Goal: Browse casually

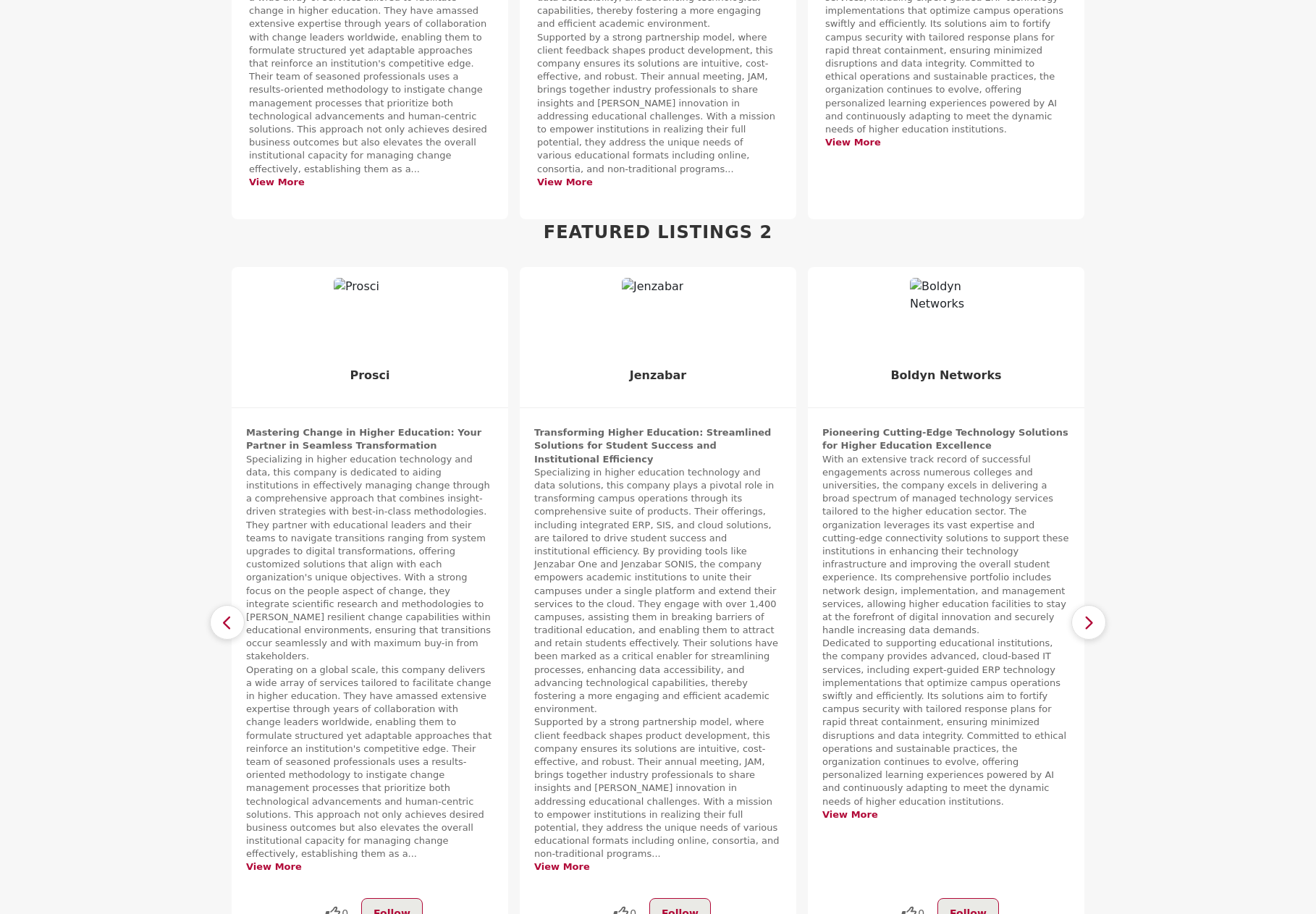
scroll to position [1086, 0]
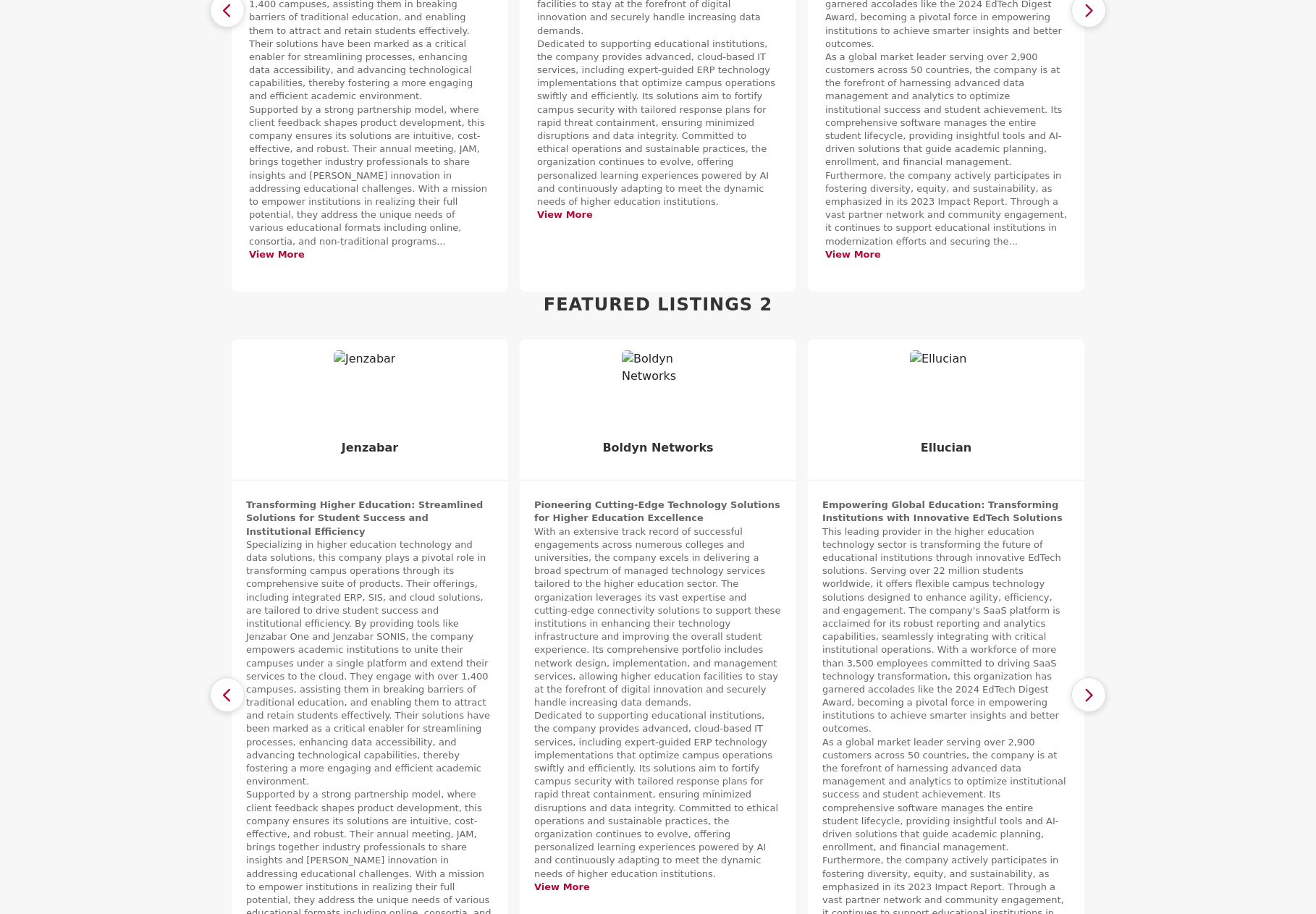
click at [232, 686] on icon "button" at bounding box center [227, 695] width 11 height 18
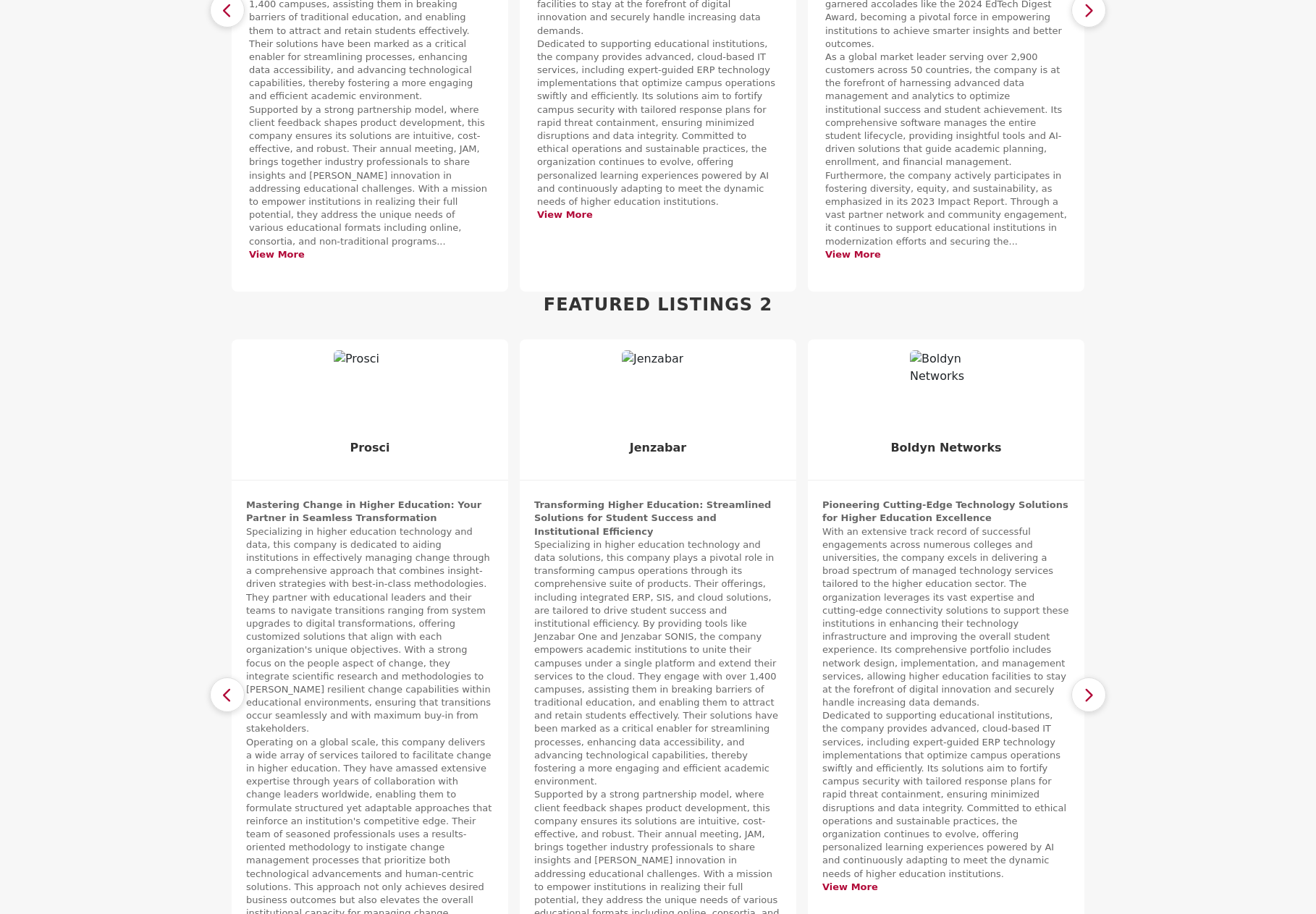
click at [232, 686] on icon "button" at bounding box center [227, 695] width 11 height 18
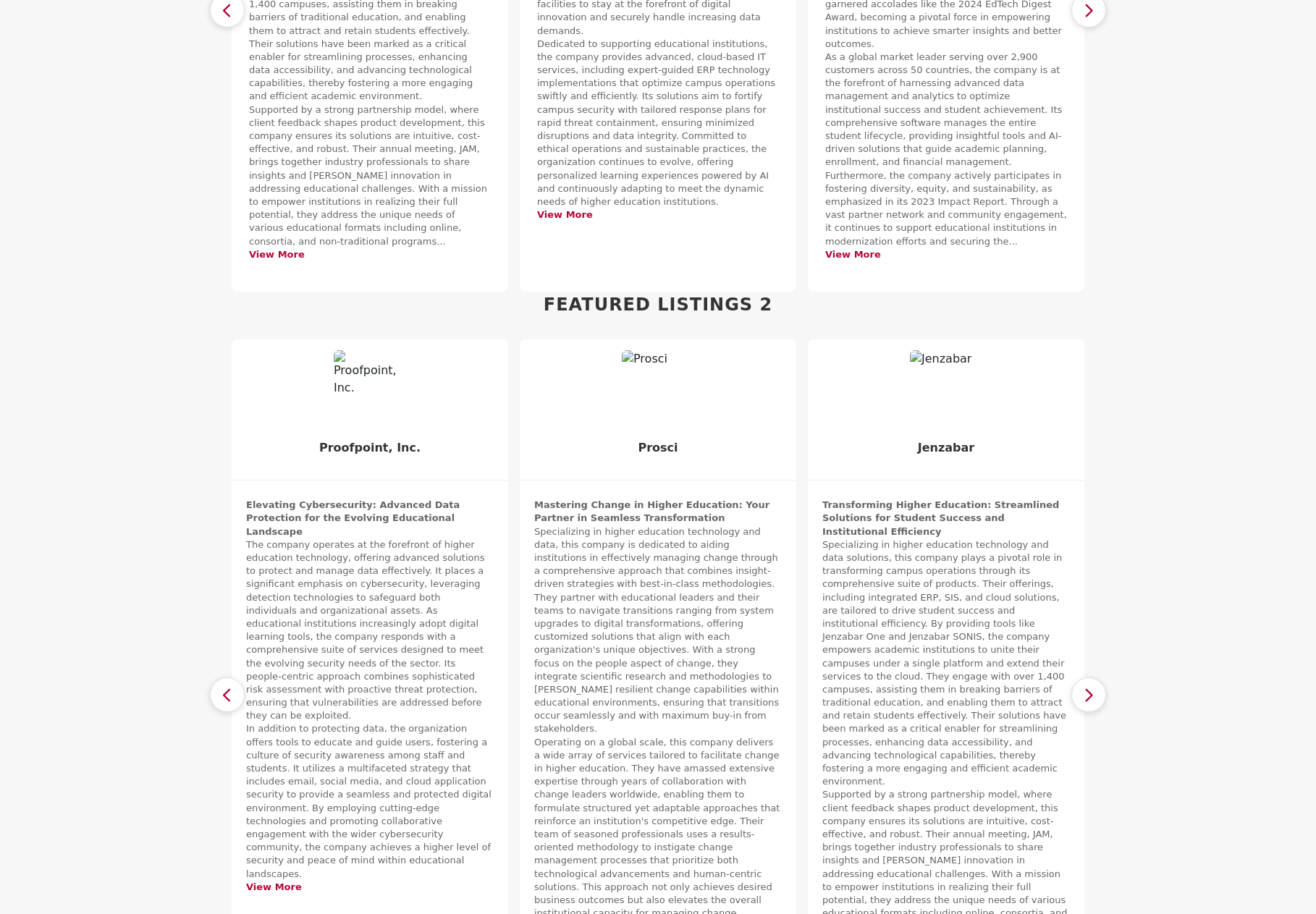
click at [232, 686] on icon "button" at bounding box center [227, 695] width 11 height 18
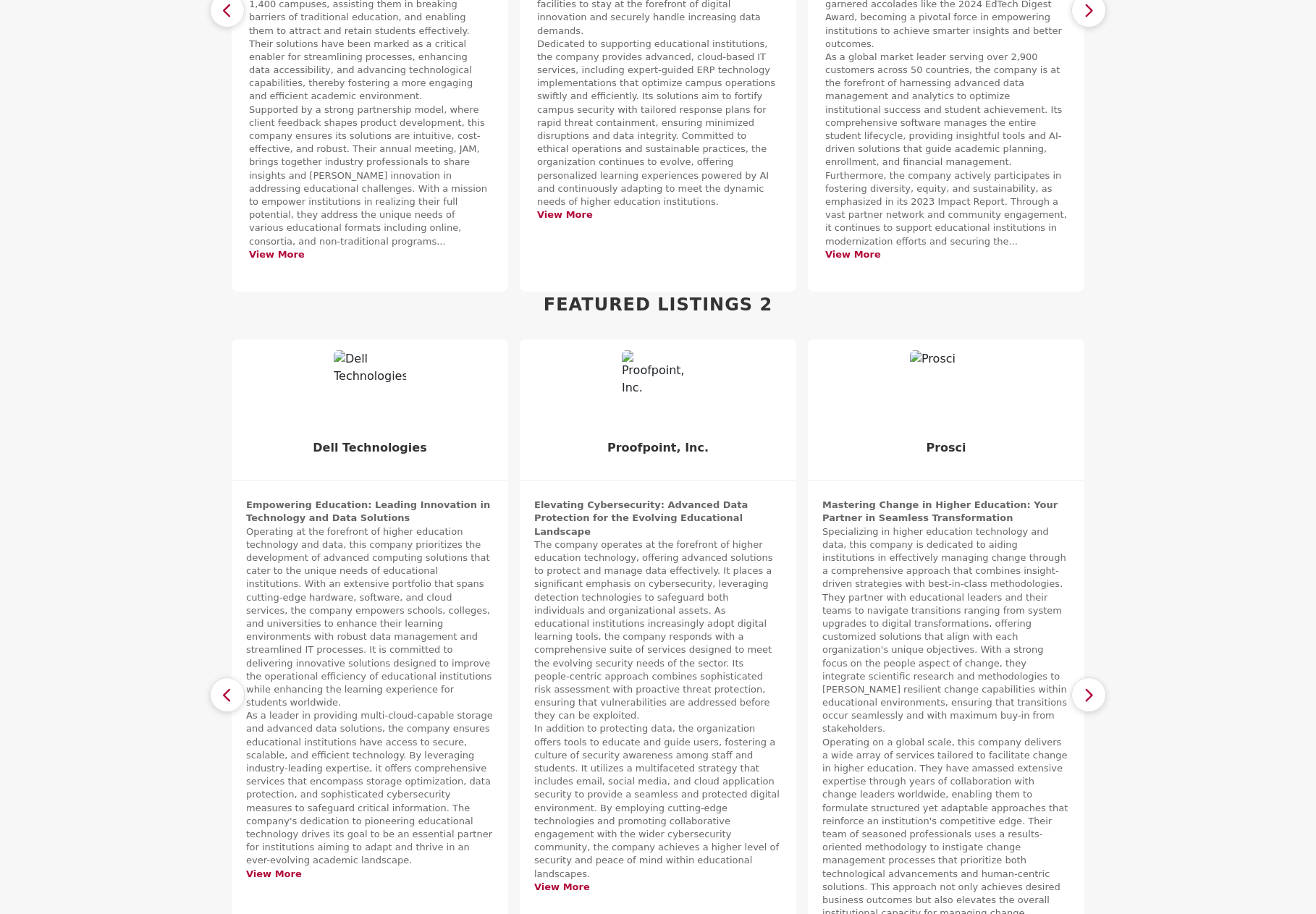
click at [232, 686] on icon "button" at bounding box center [227, 695] width 11 height 18
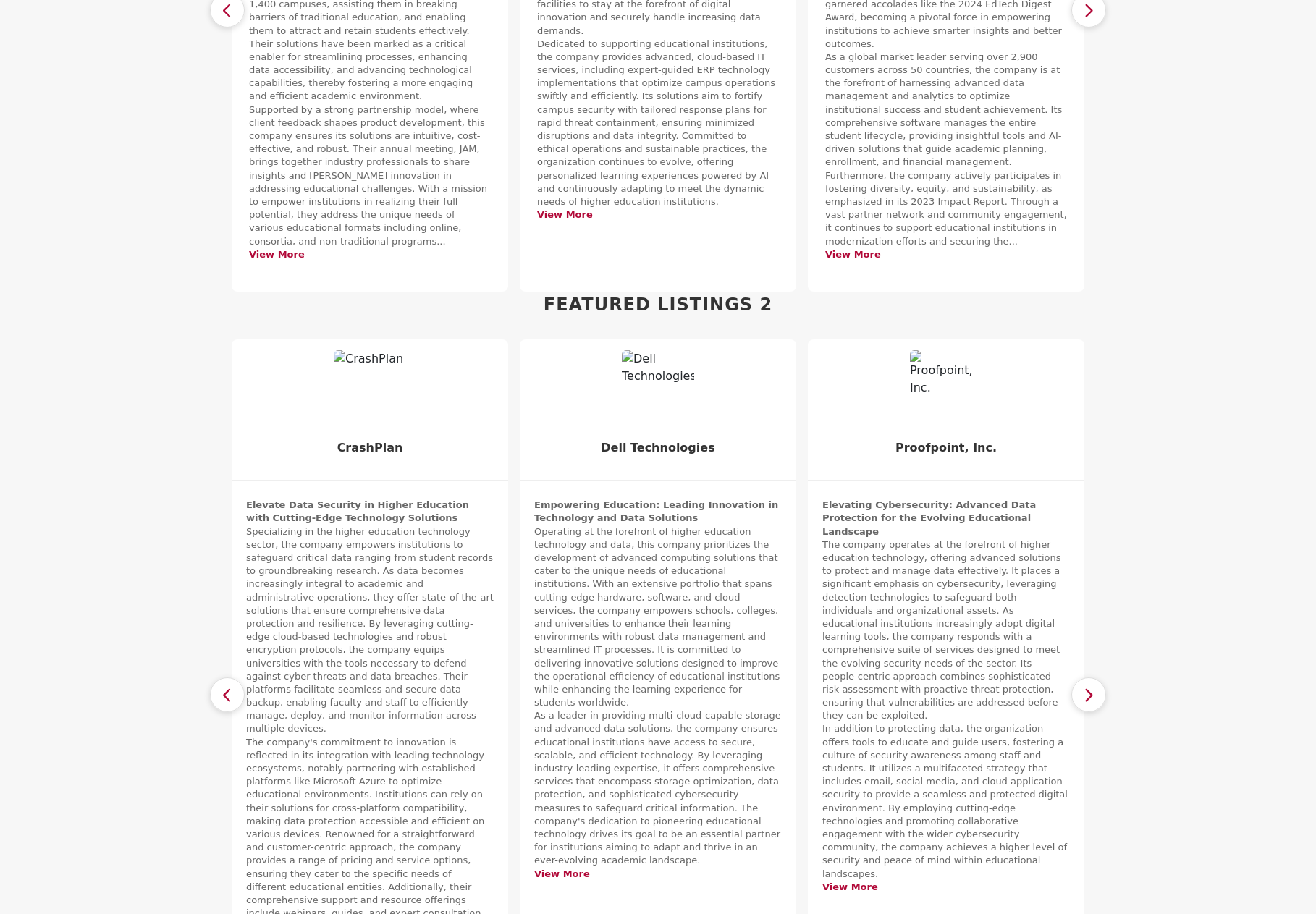
click at [232, 686] on icon "button" at bounding box center [227, 695] width 11 height 18
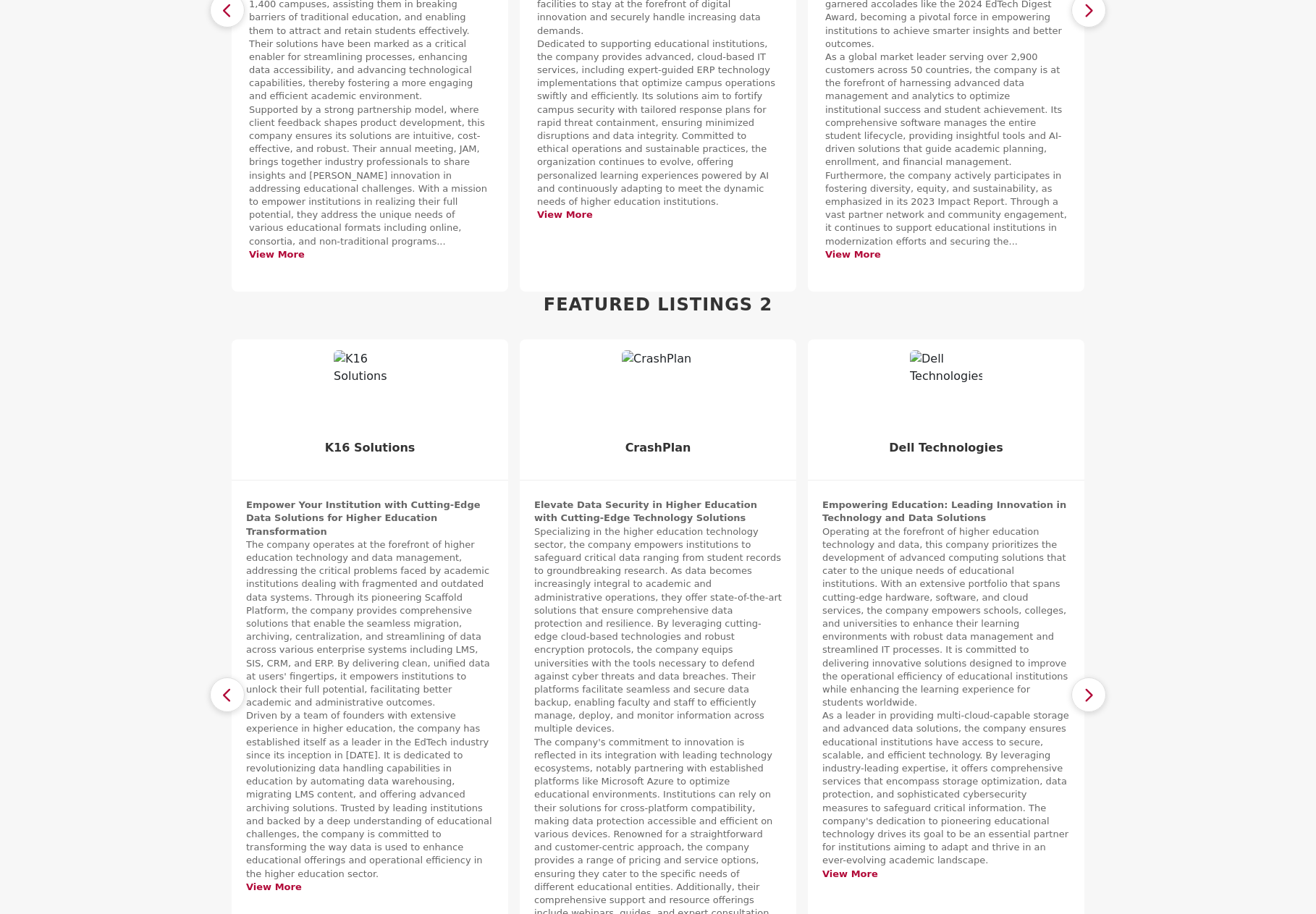
click at [232, 686] on icon "button" at bounding box center [227, 695] width 11 height 18
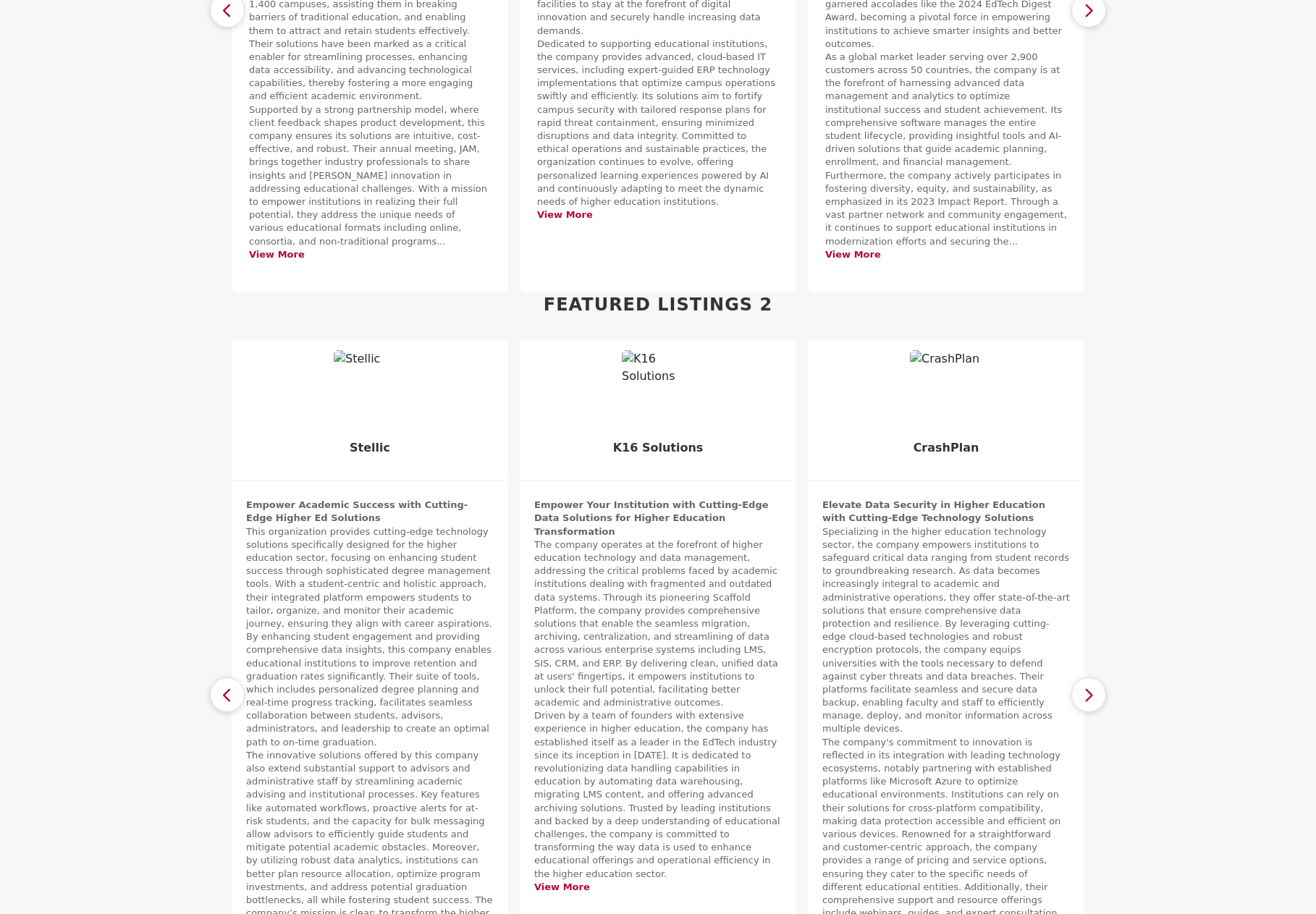
click at [232, 686] on icon "button" at bounding box center [227, 695] width 11 height 18
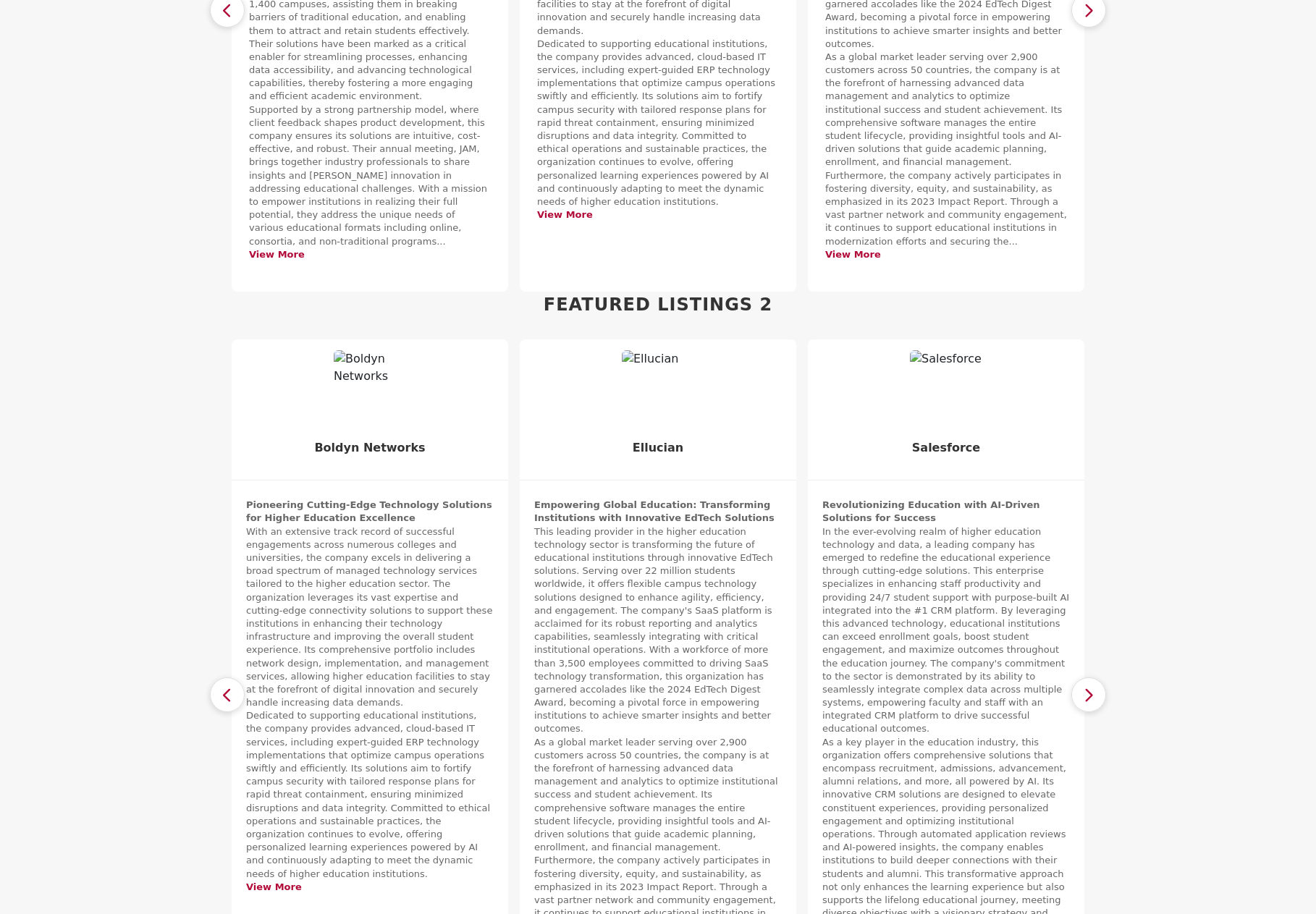
click at [1085, 686] on icon "button" at bounding box center [1089, 695] width 11 height 18
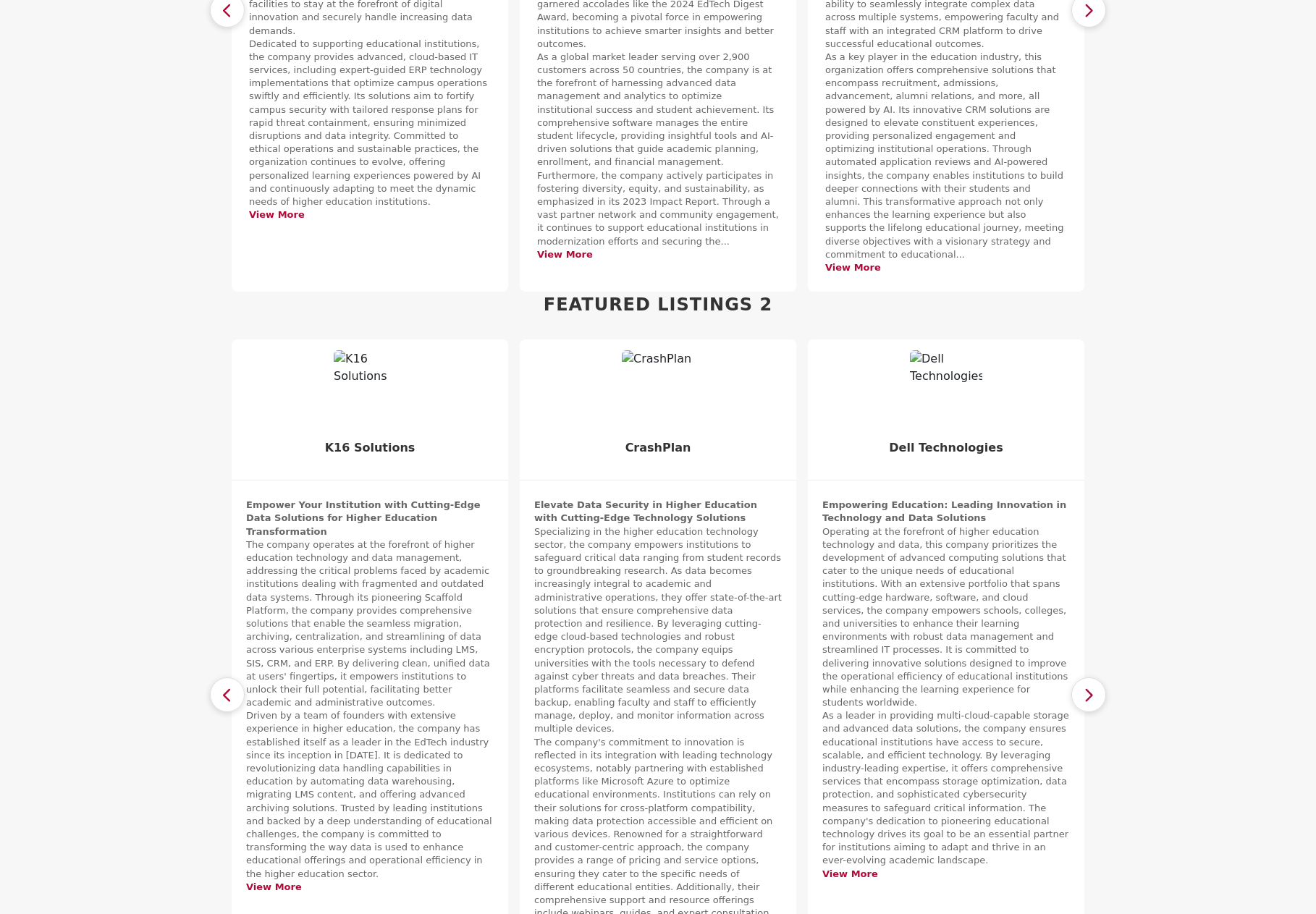
click at [238, 677] on button "button" at bounding box center [227, 694] width 35 height 35
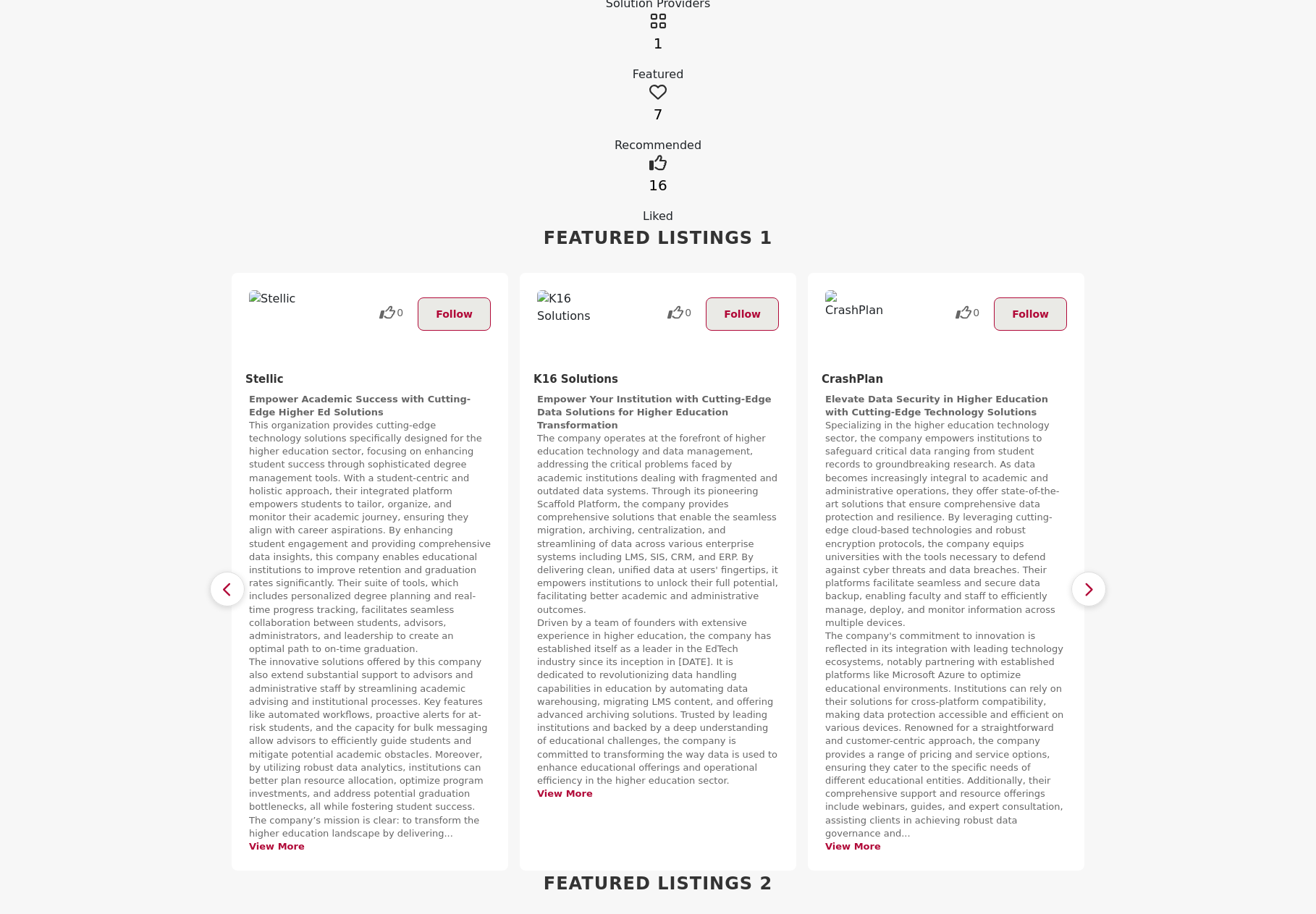
scroll to position [290, 0]
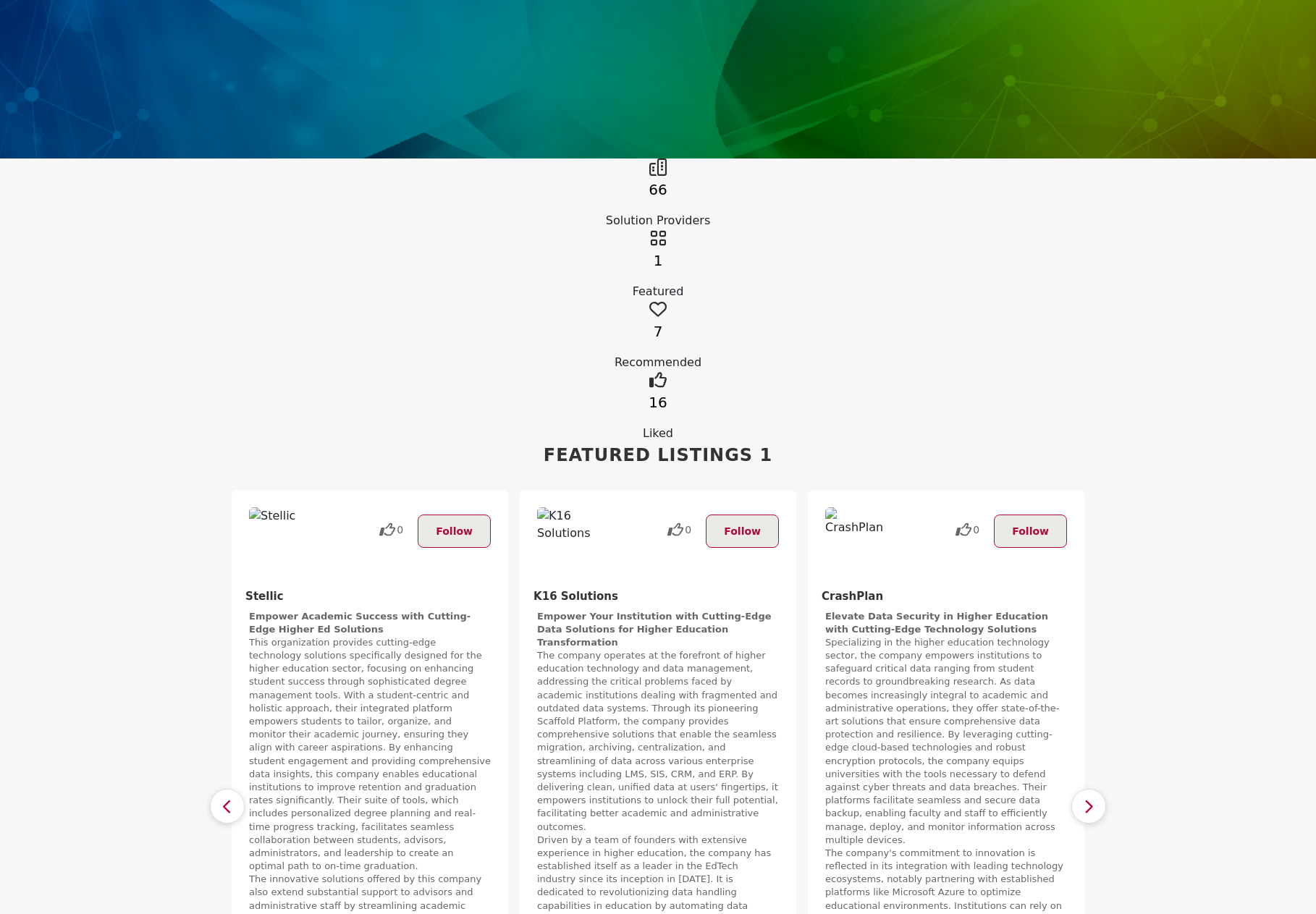
click at [234, 789] on button "button" at bounding box center [227, 806] width 35 height 35
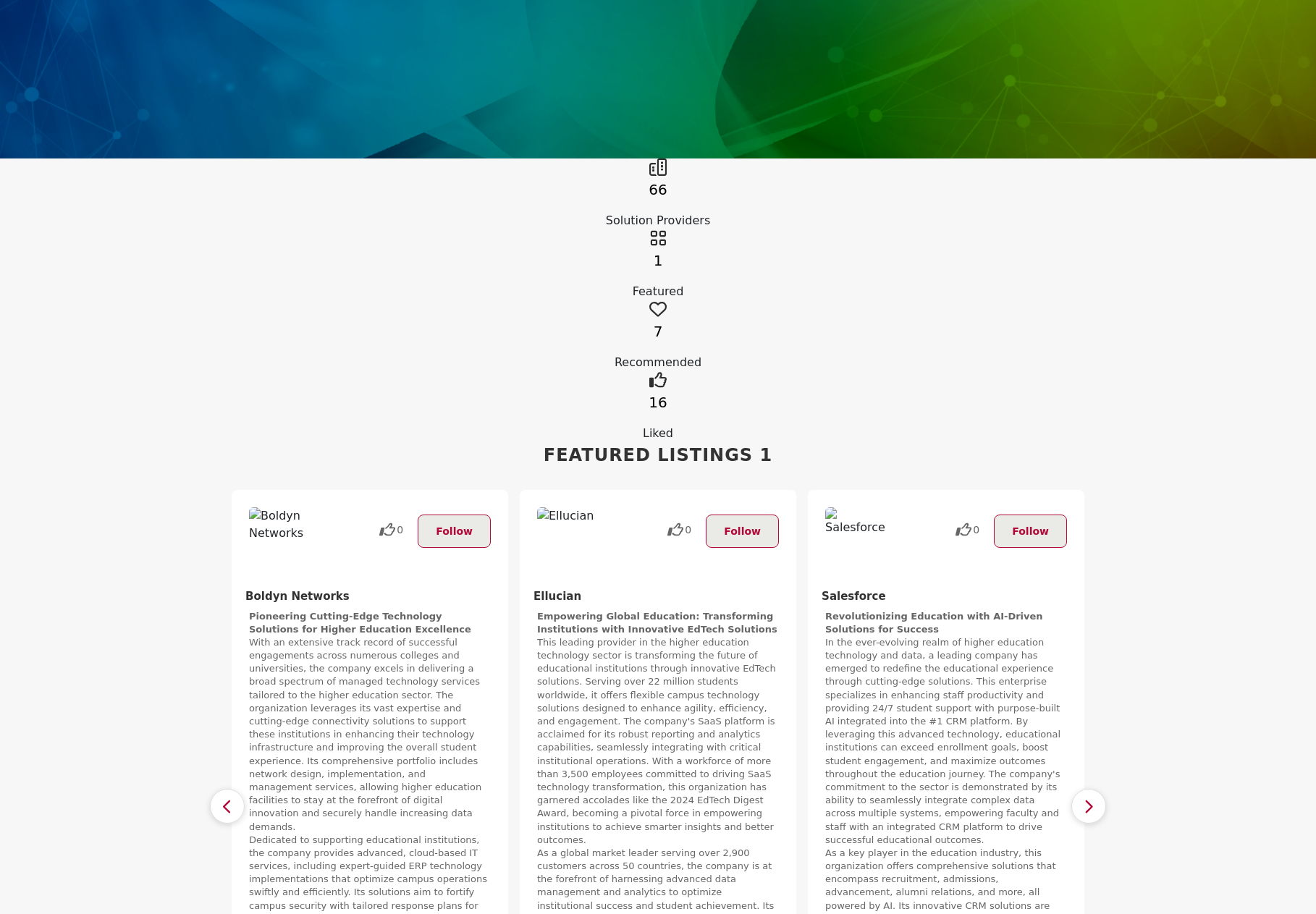
click at [1103, 789] on button "button" at bounding box center [1088, 806] width 35 height 35
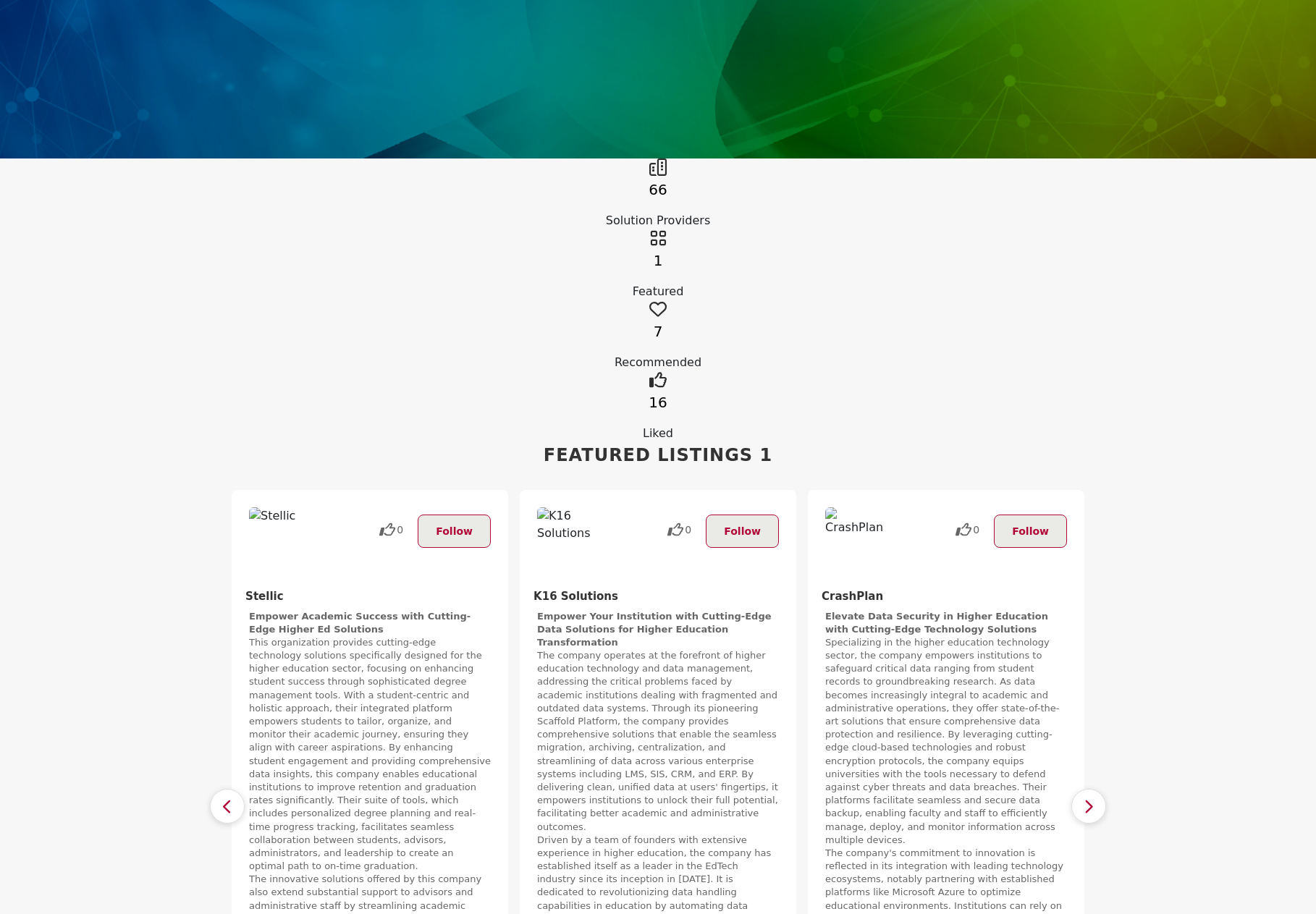
click at [1103, 789] on button "button" at bounding box center [1088, 806] width 35 height 35
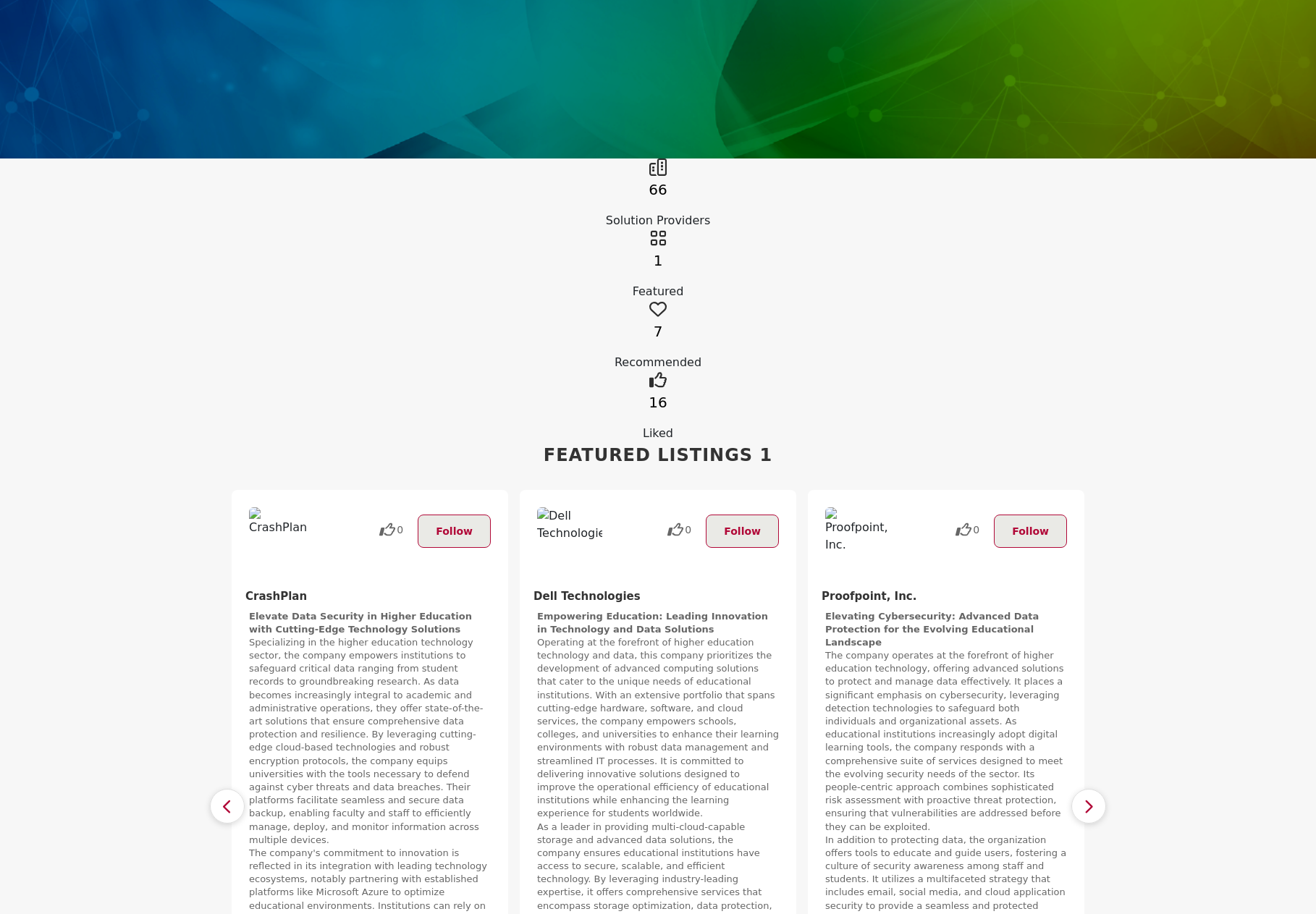
click at [1103, 789] on button "button" at bounding box center [1088, 806] width 35 height 35
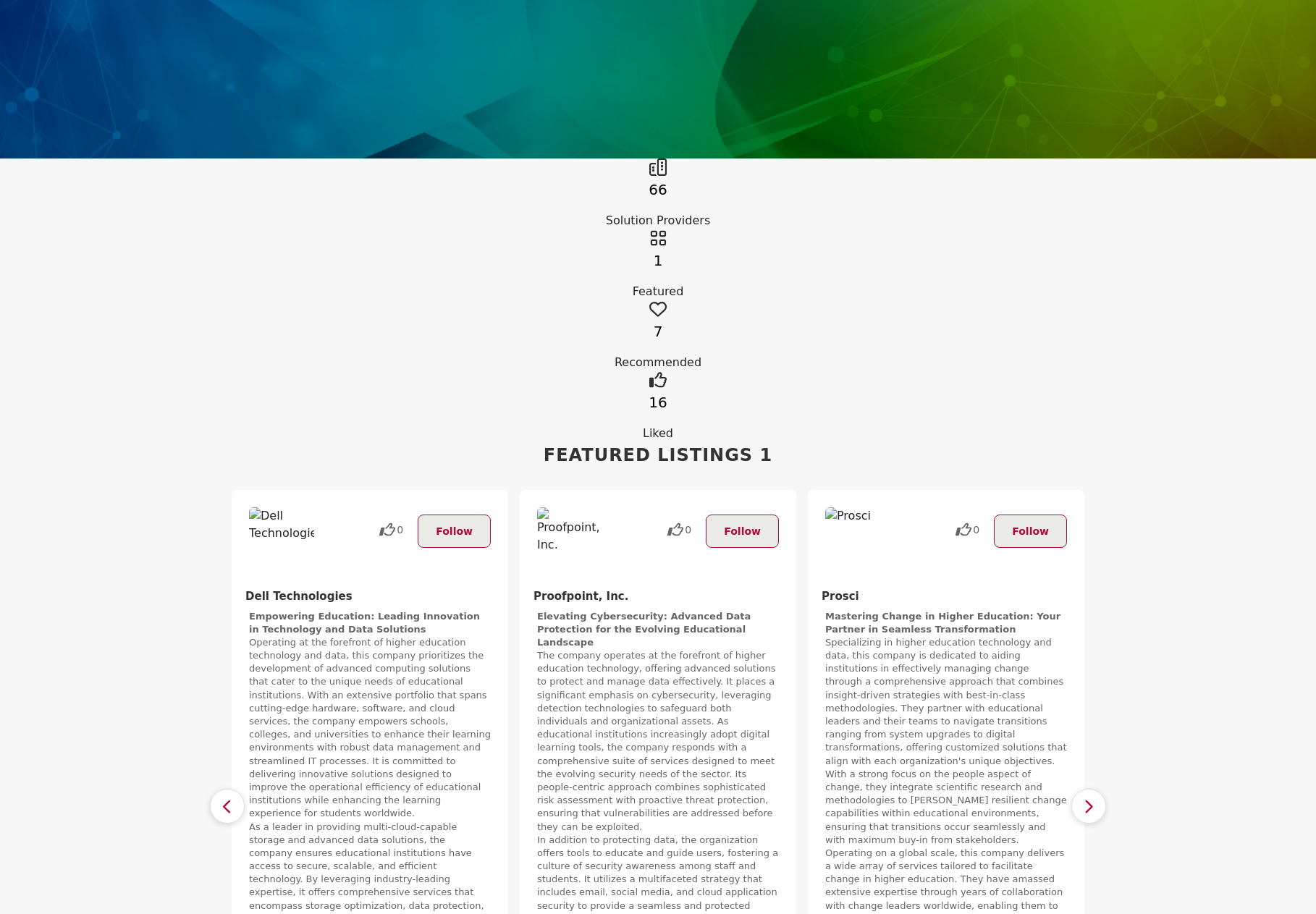
click at [1103, 789] on button "button" at bounding box center [1088, 806] width 35 height 35
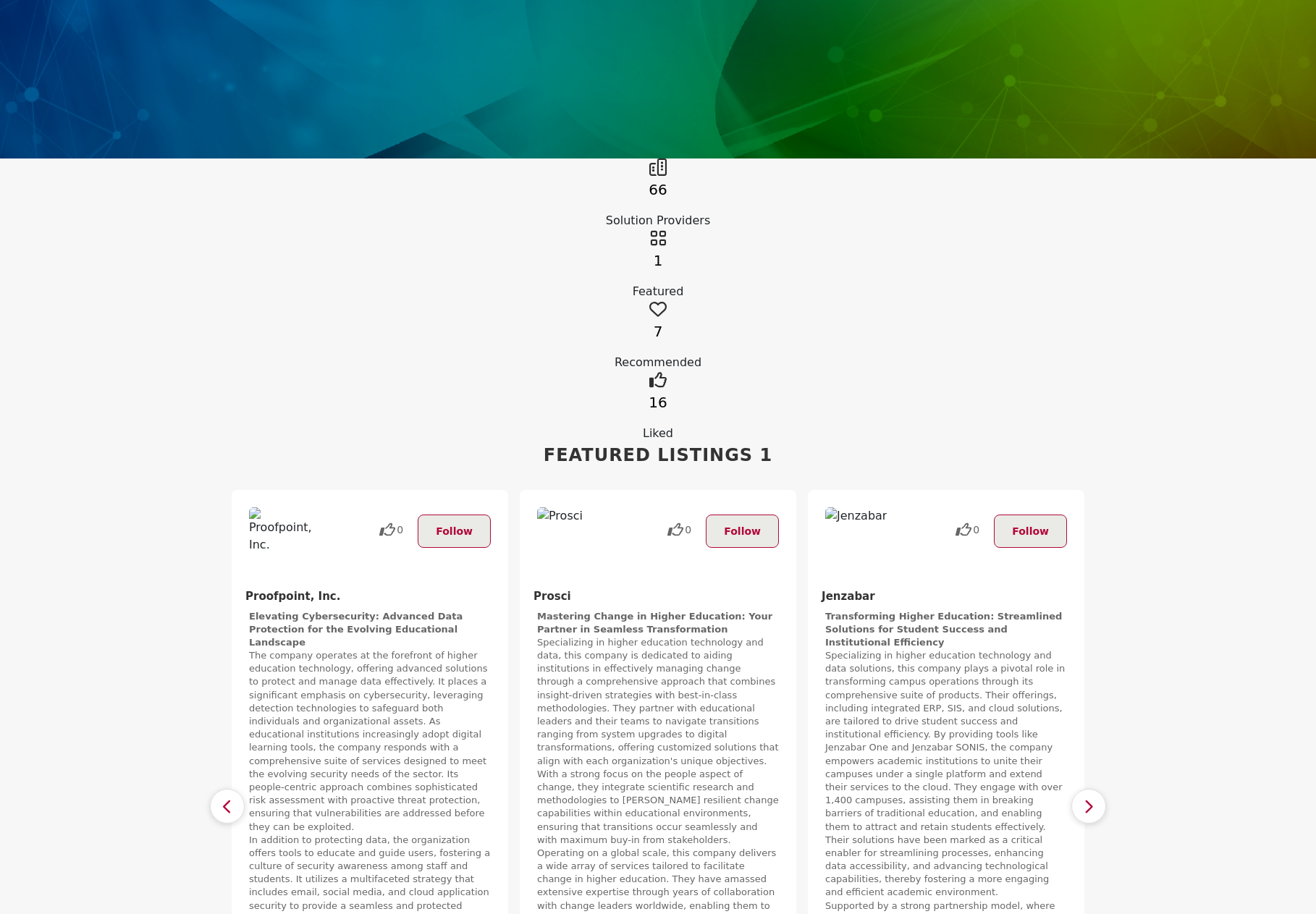
click at [1103, 789] on button "button" at bounding box center [1088, 806] width 35 height 35
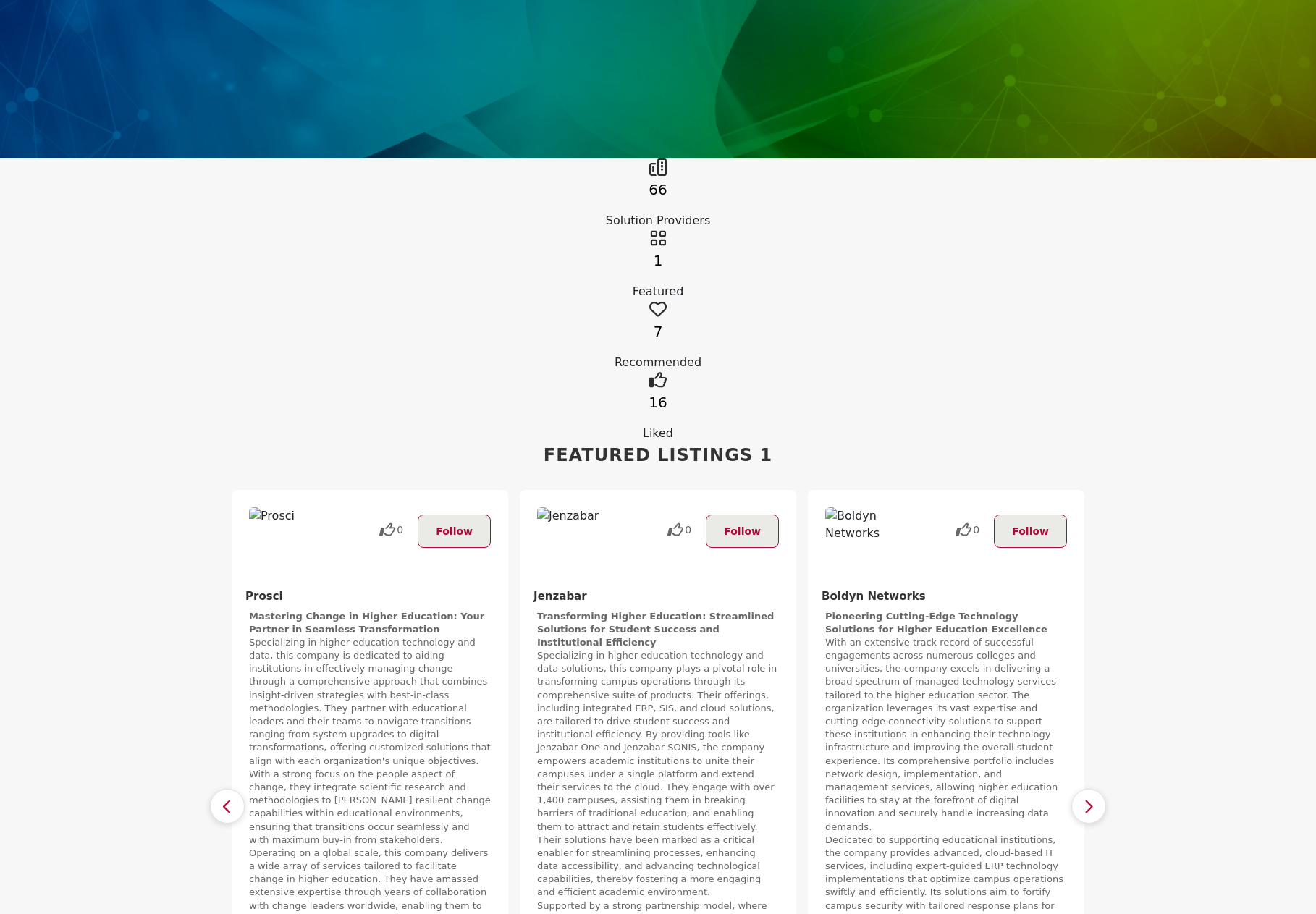
click at [1103, 789] on button "button" at bounding box center [1088, 806] width 35 height 35
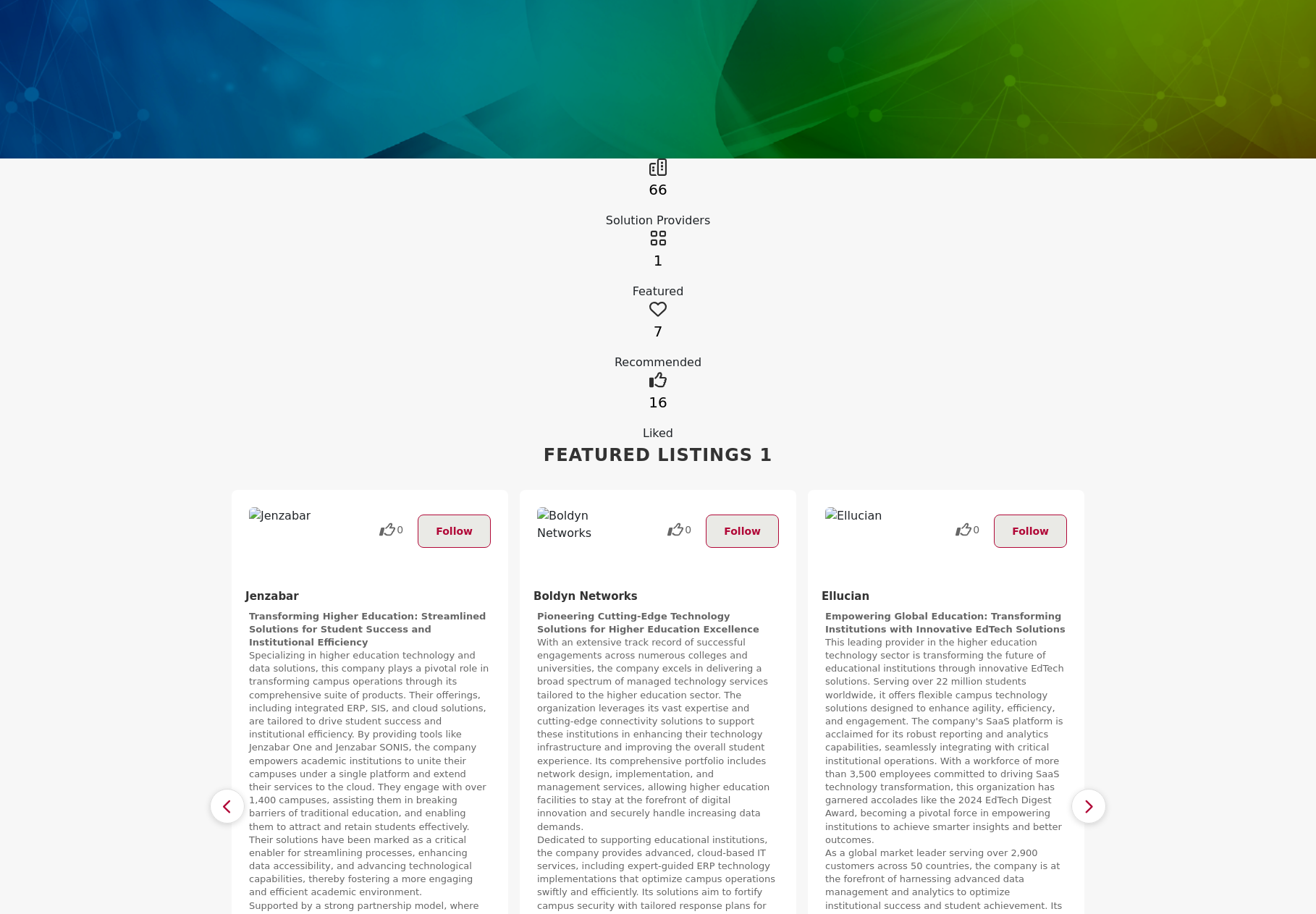
click at [1103, 789] on button "button" at bounding box center [1088, 806] width 35 height 35
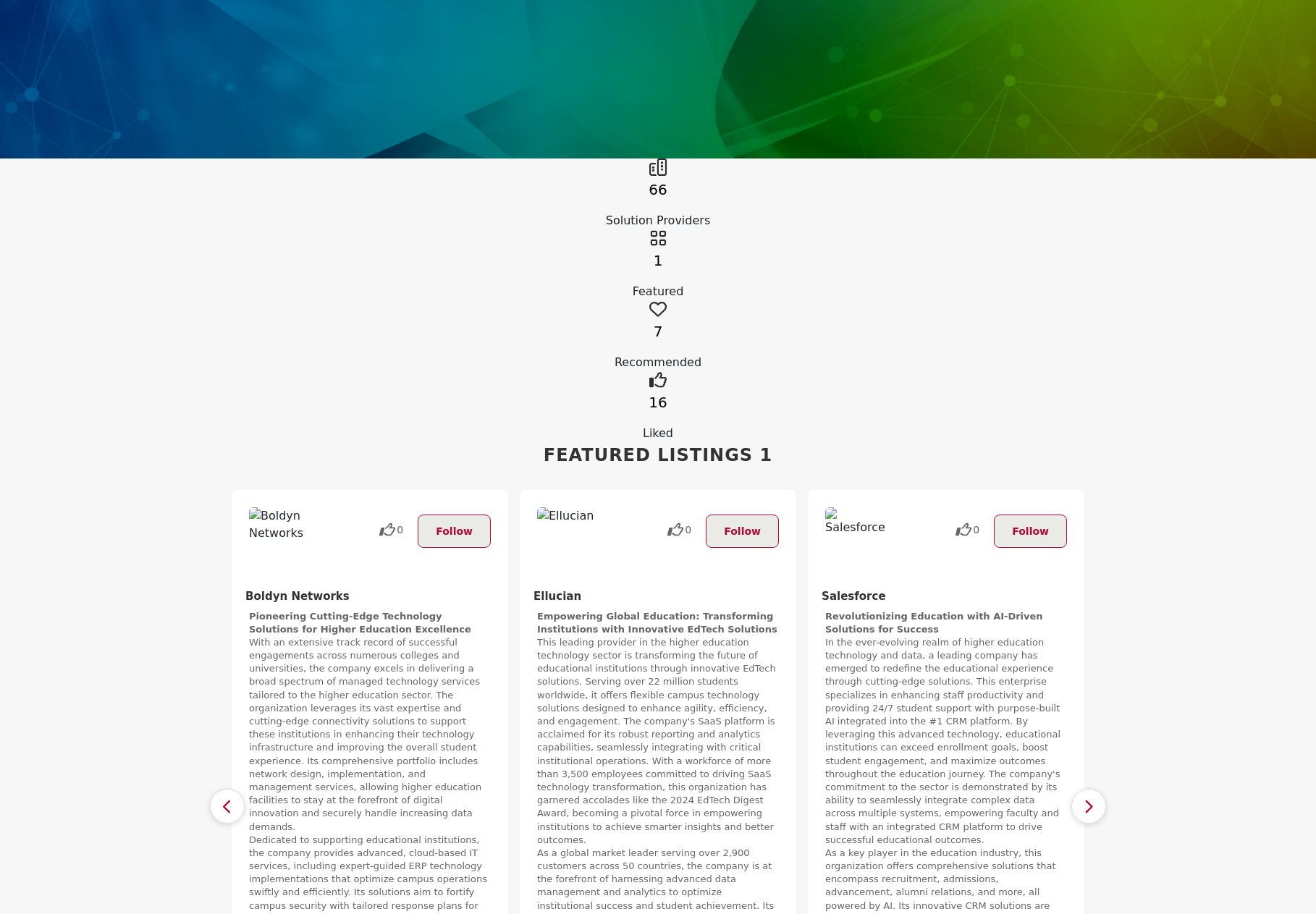
click at [1103, 789] on button "button" at bounding box center [1088, 806] width 35 height 35
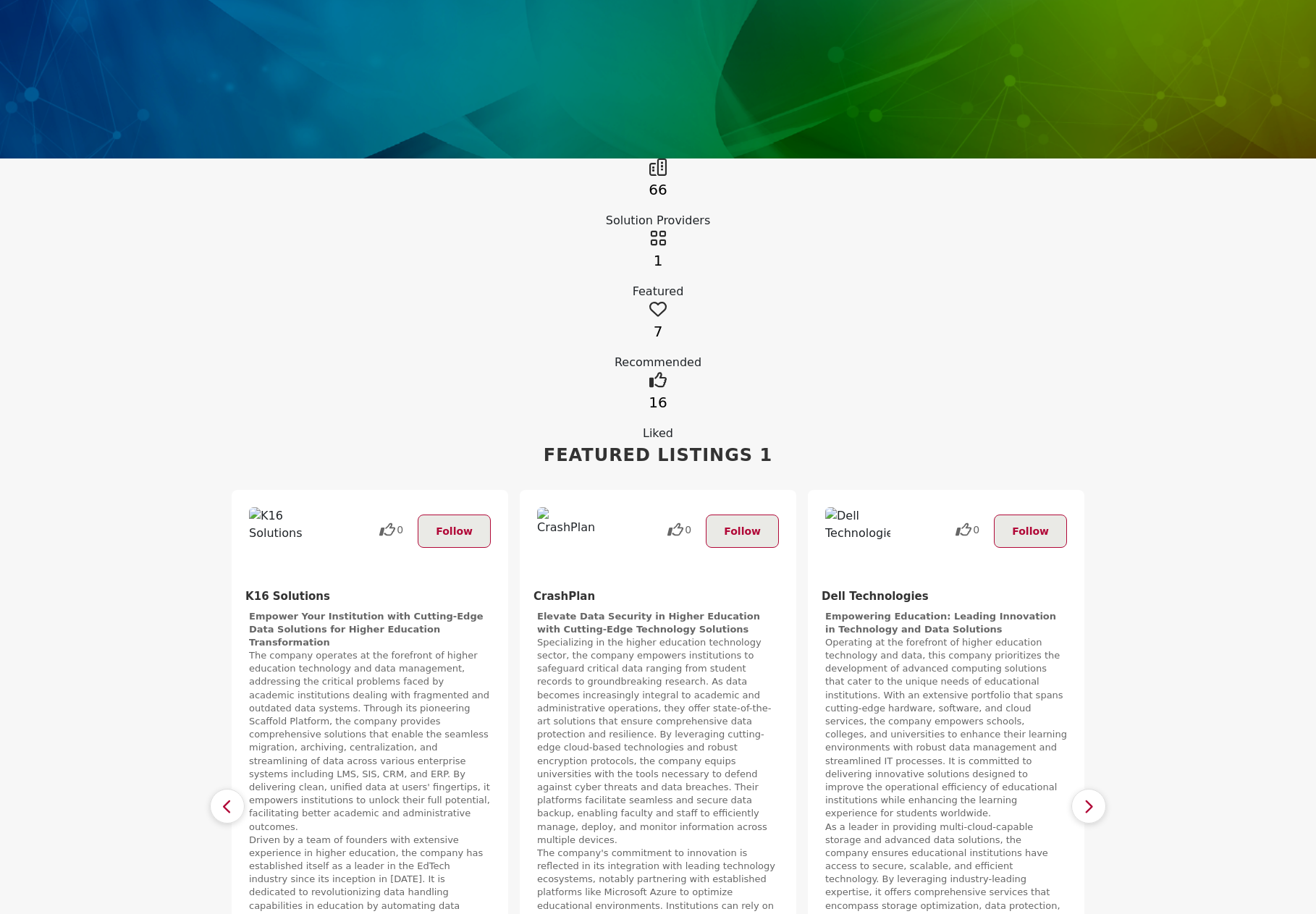
click at [1103, 789] on button "button" at bounding box center [1088, 806] width 35 height 35
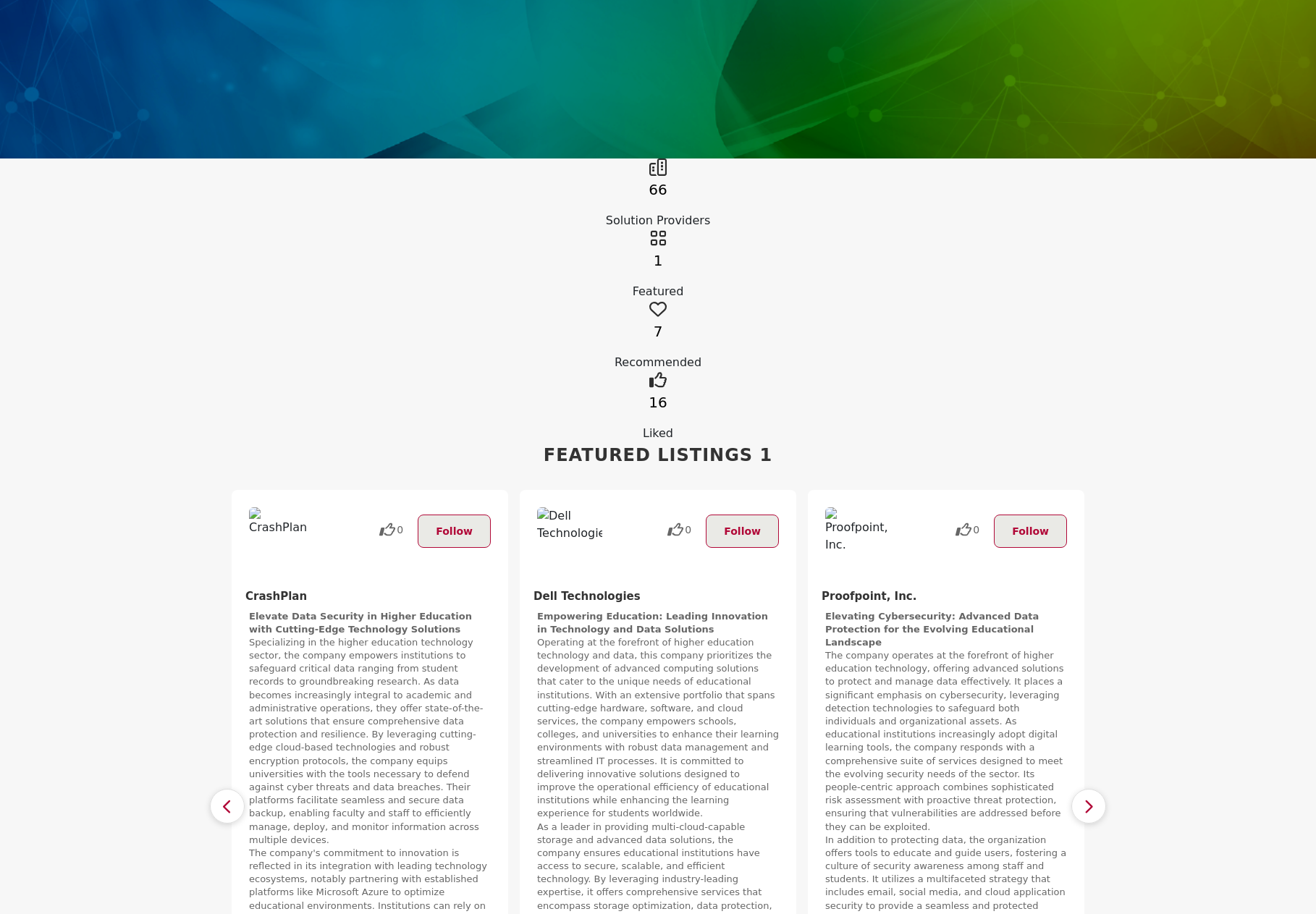
click at [1103, 789] on button "button" at bounding box center [1088, 806] width 35 height 35
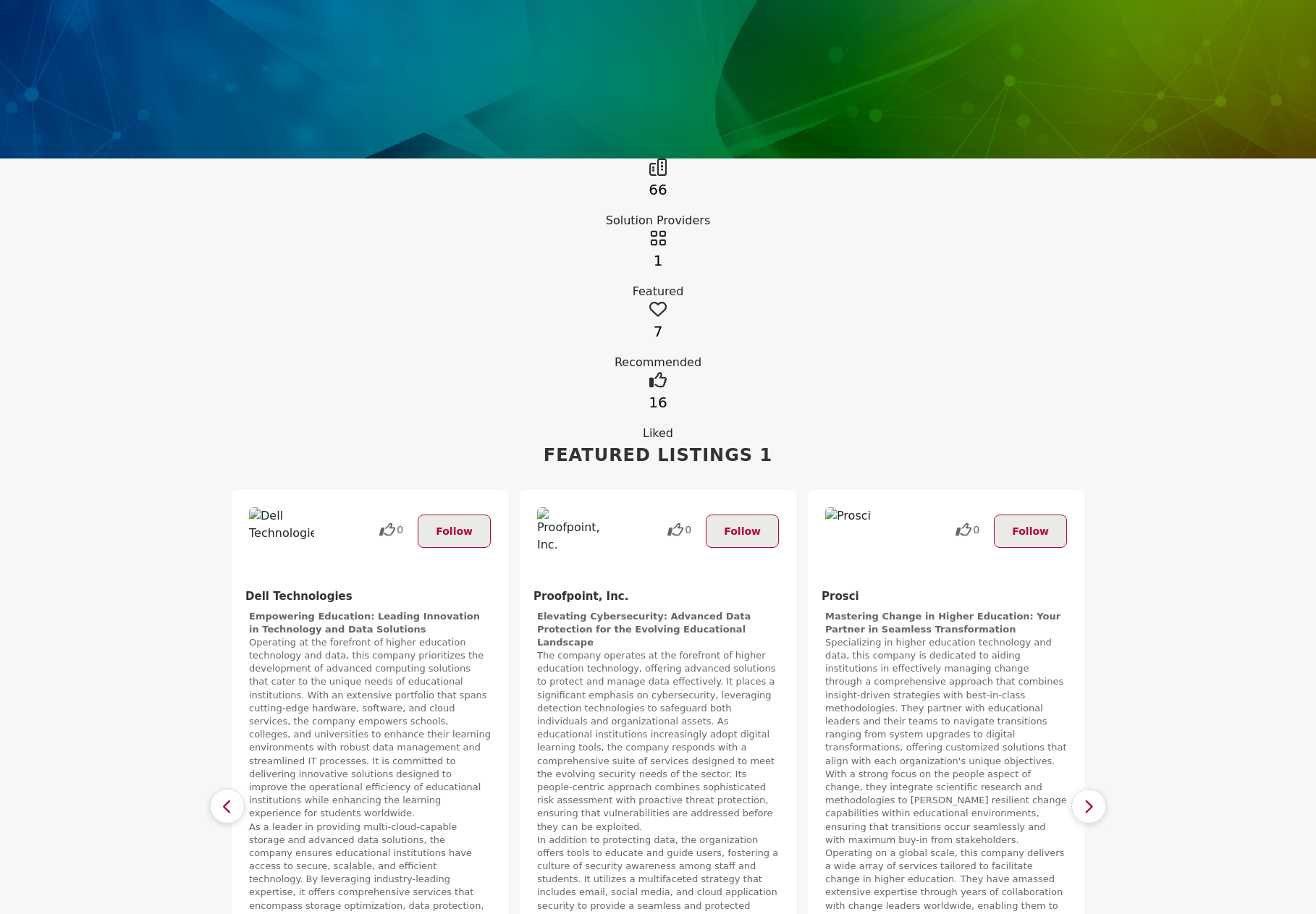
click at [1103, 789] on button "button" at bounding box center [1088, 806] width 35 height 35
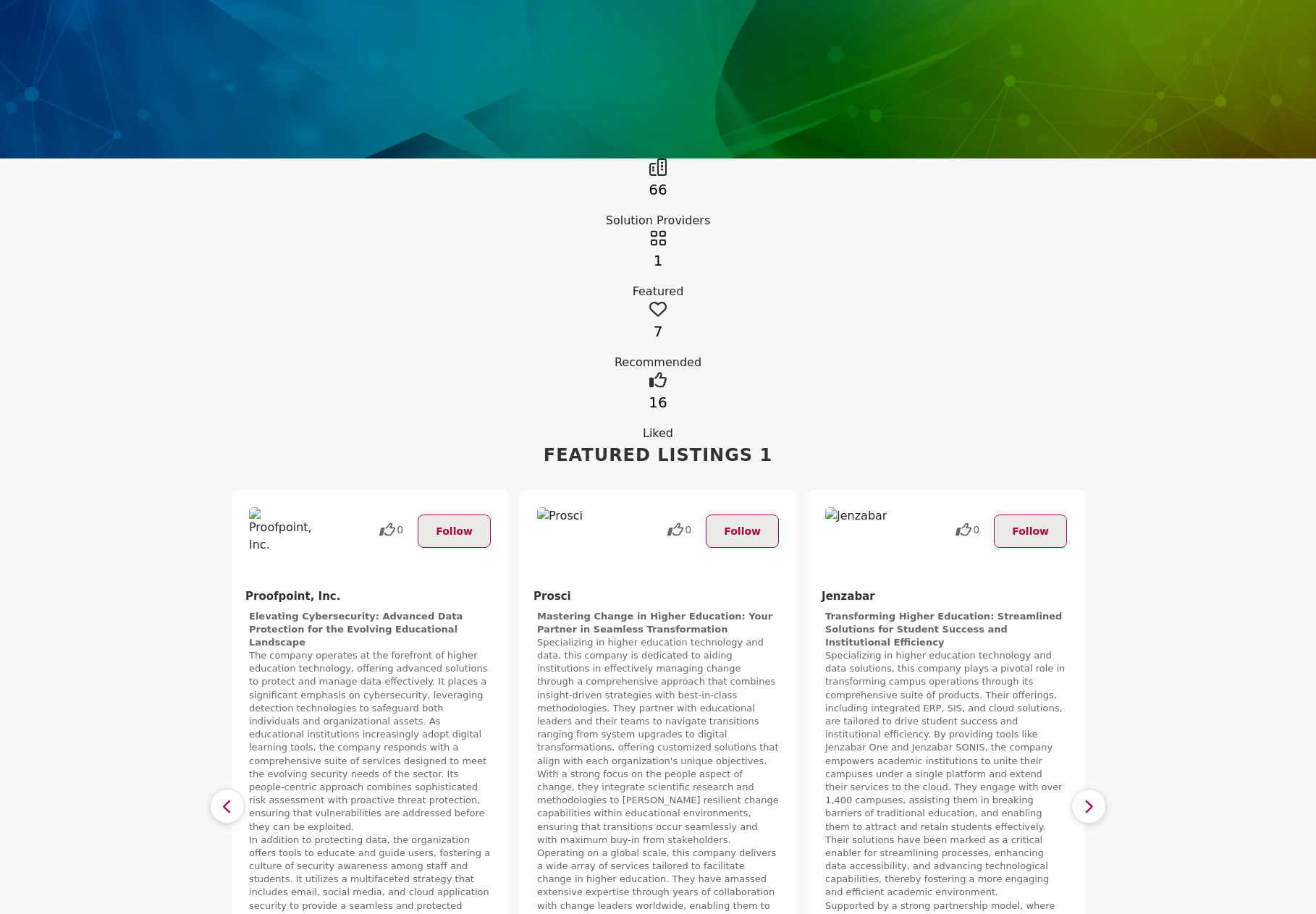
click at [1103, 789] on button "button" at bounding box center [1088, 806] width 35 height 35
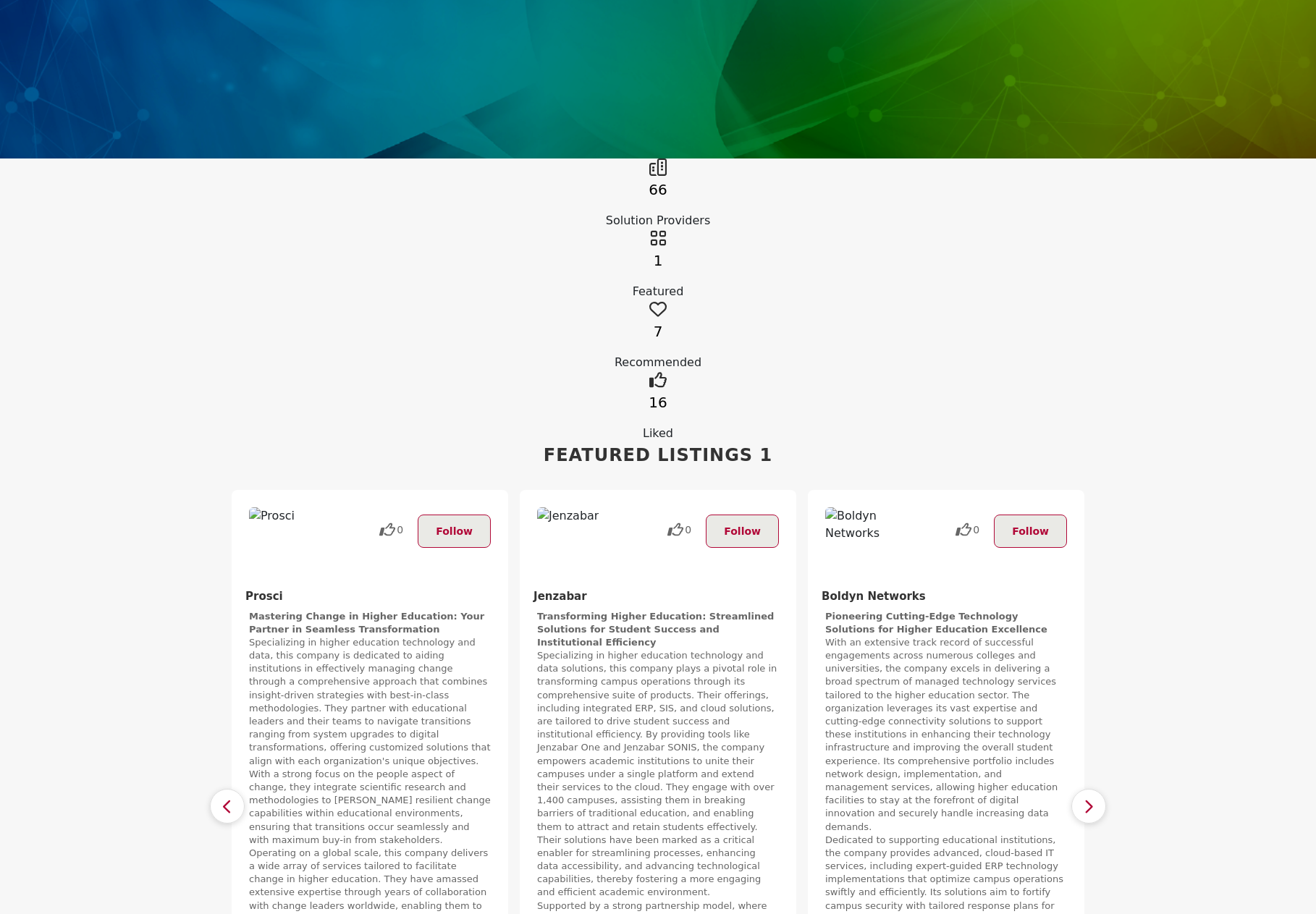
click at [1103, 789] on button "button" at bounding box center [1088, 806] width 35 height 35
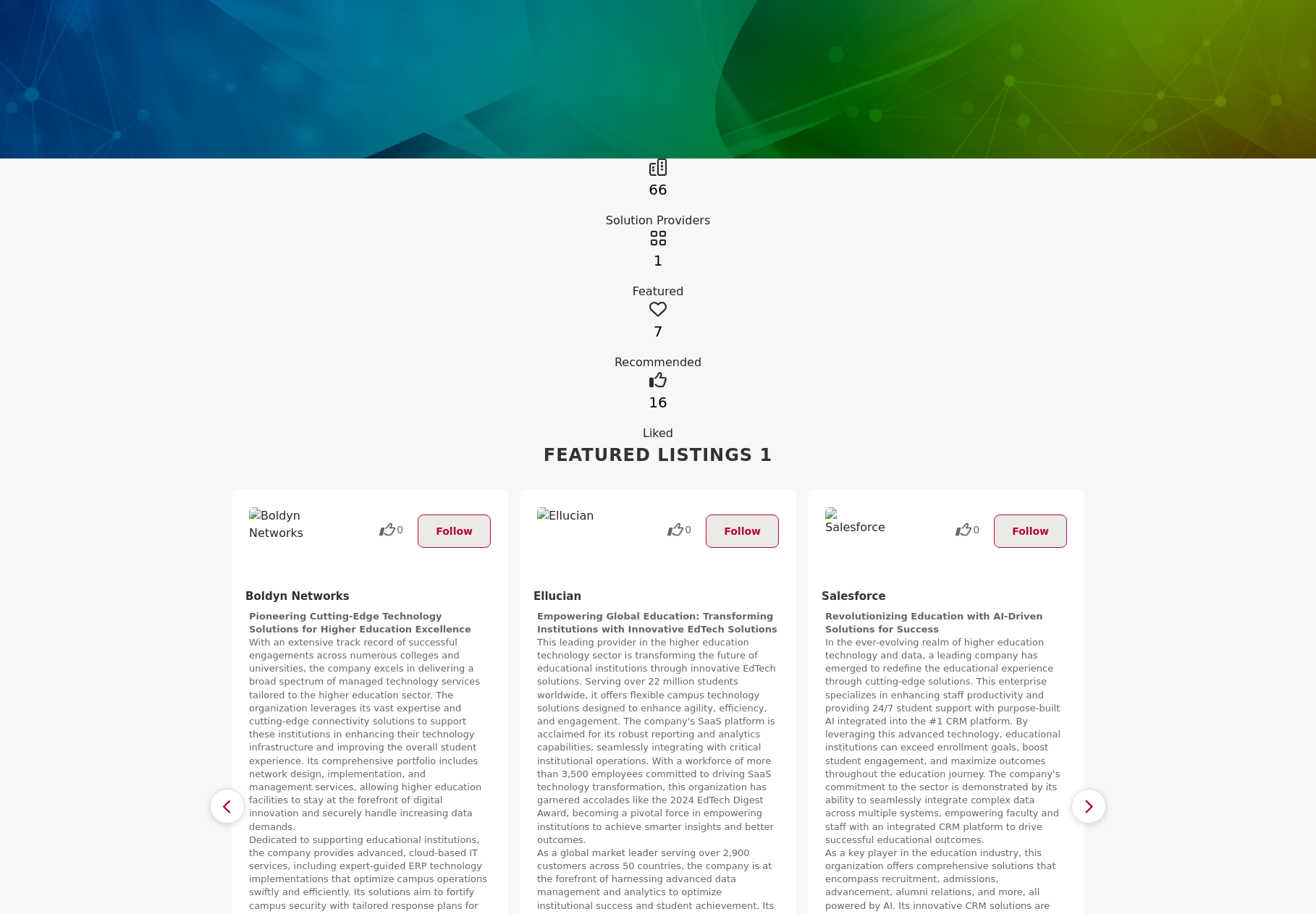
click at [1103, 789] on button "button" at bounding box center [1088, 806] width 35 height 35
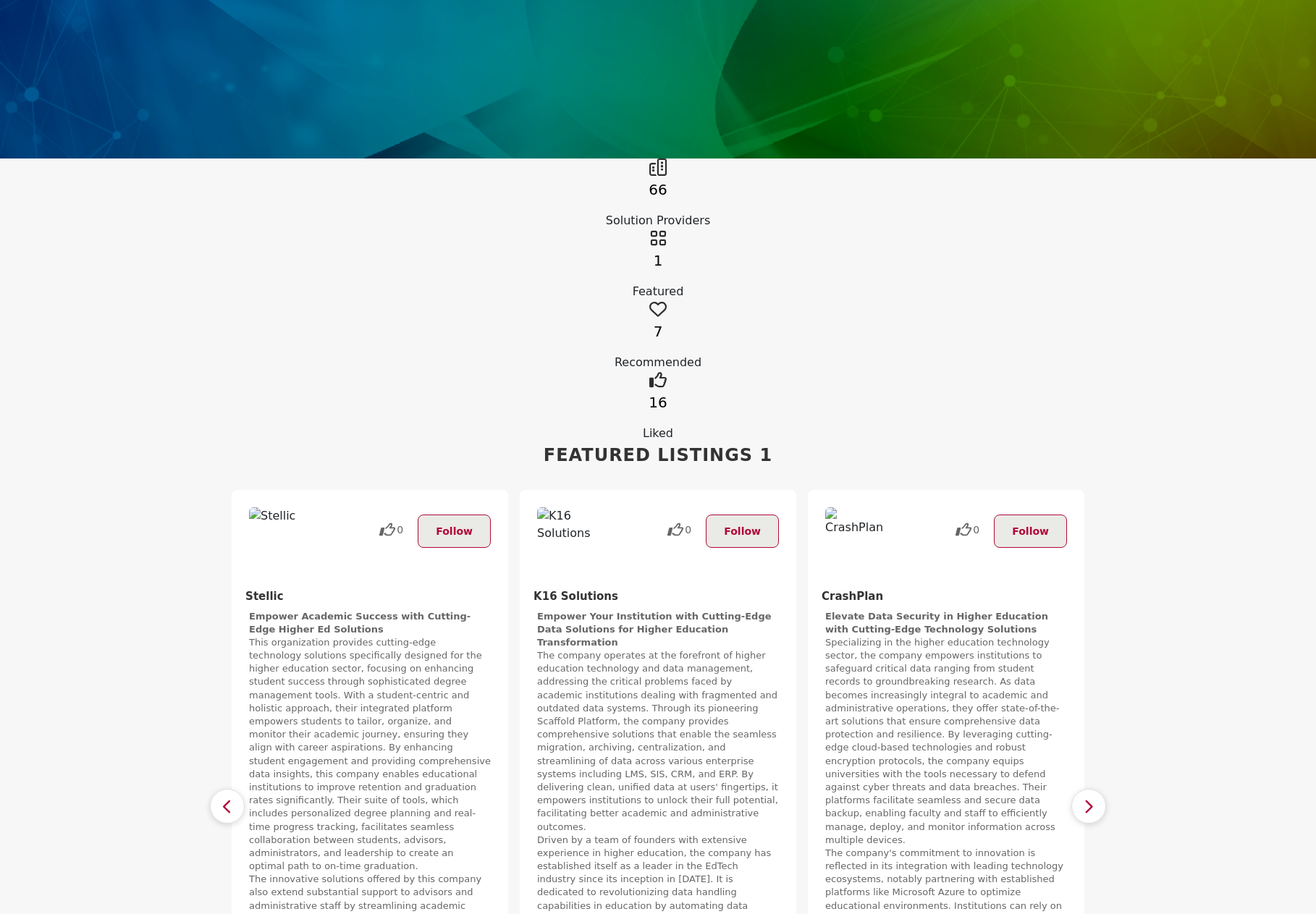
click at [1103, 789] on button "button" at bounding box center [1088, 806] width 35 height 35
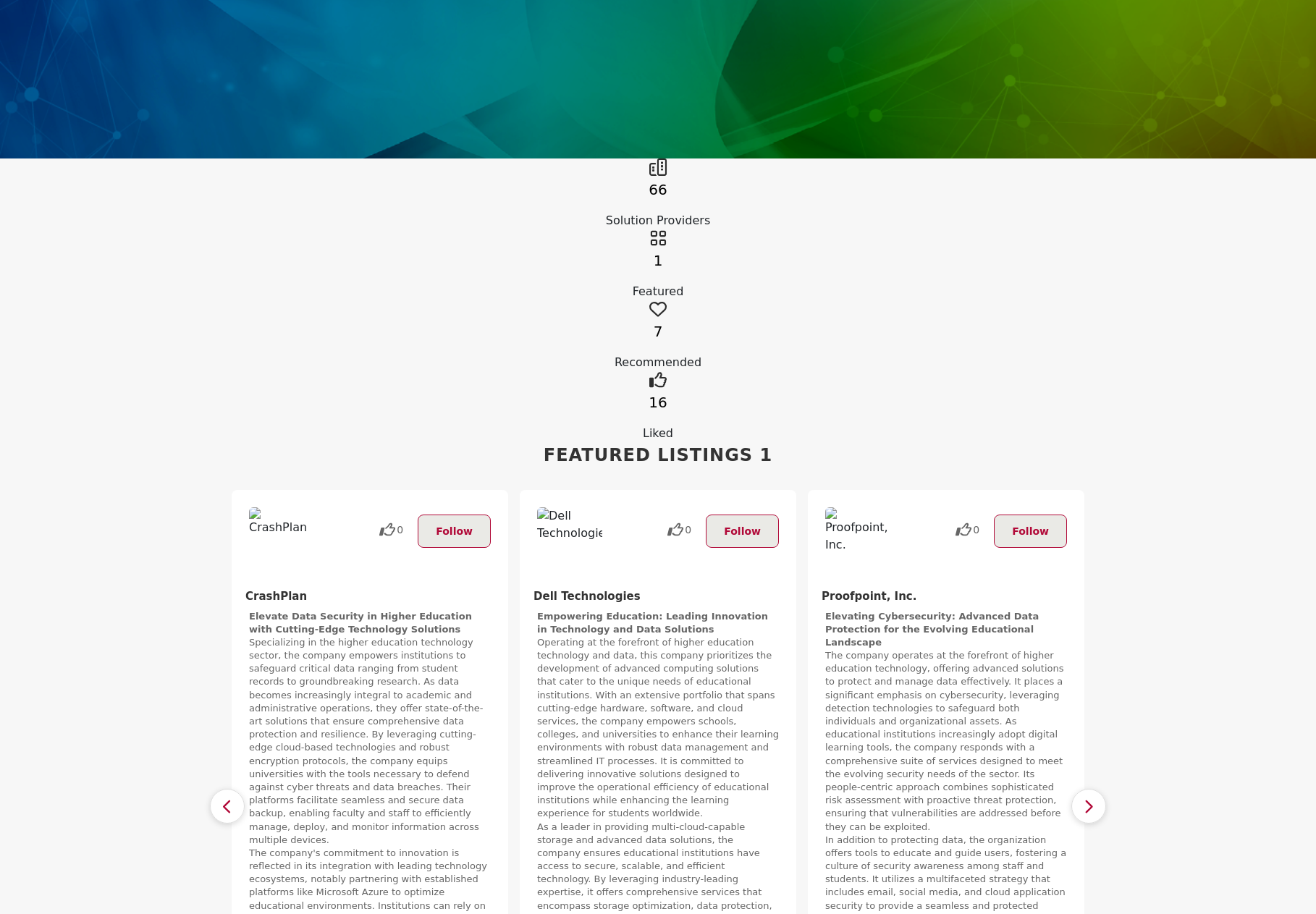
click at [1103, 789] on button "button" at bounding box center [1088, 806] width 35 height 35
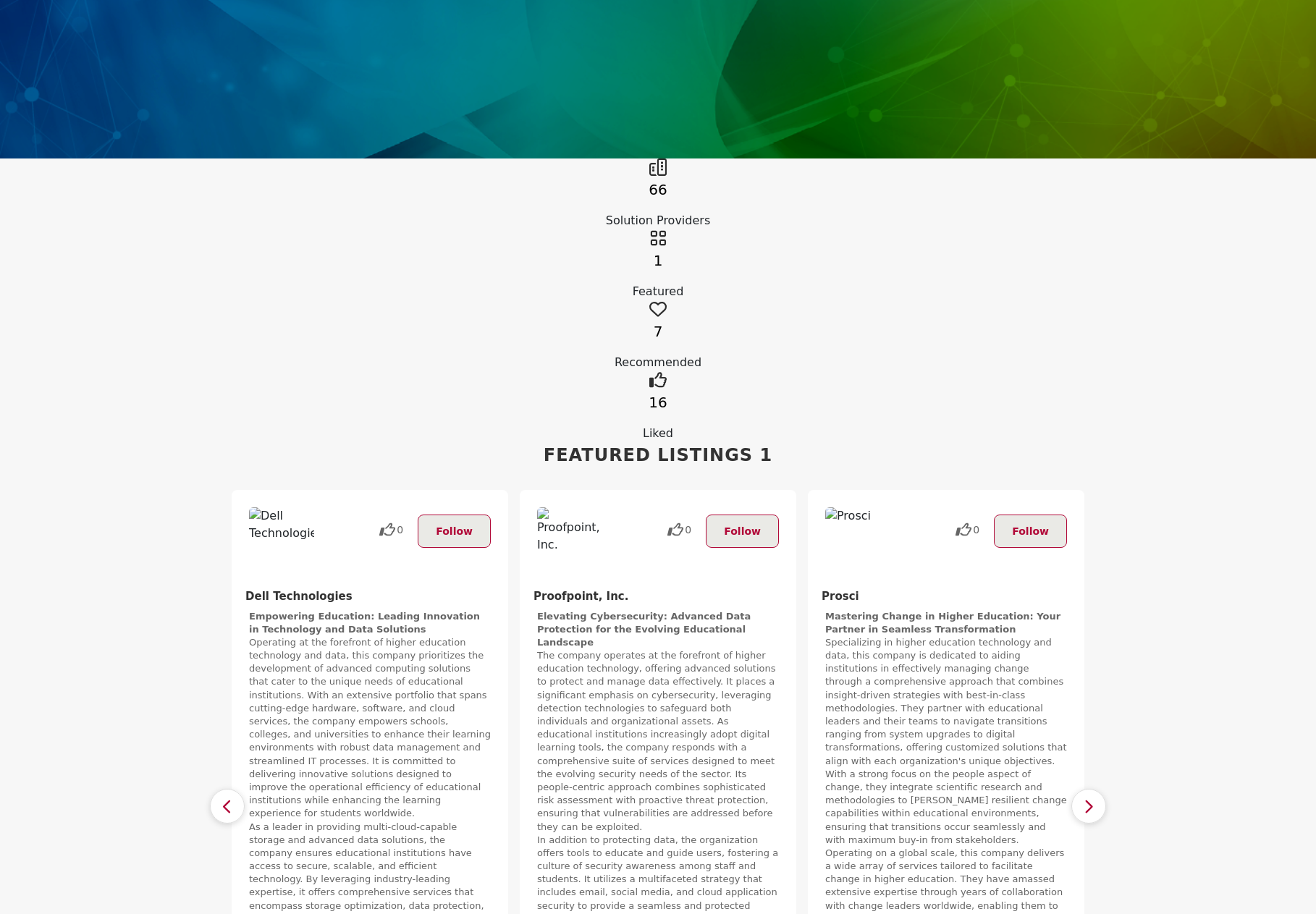
click at [1103, 789] on button "button" at bounding box center [1088, 806] width 35 height 35
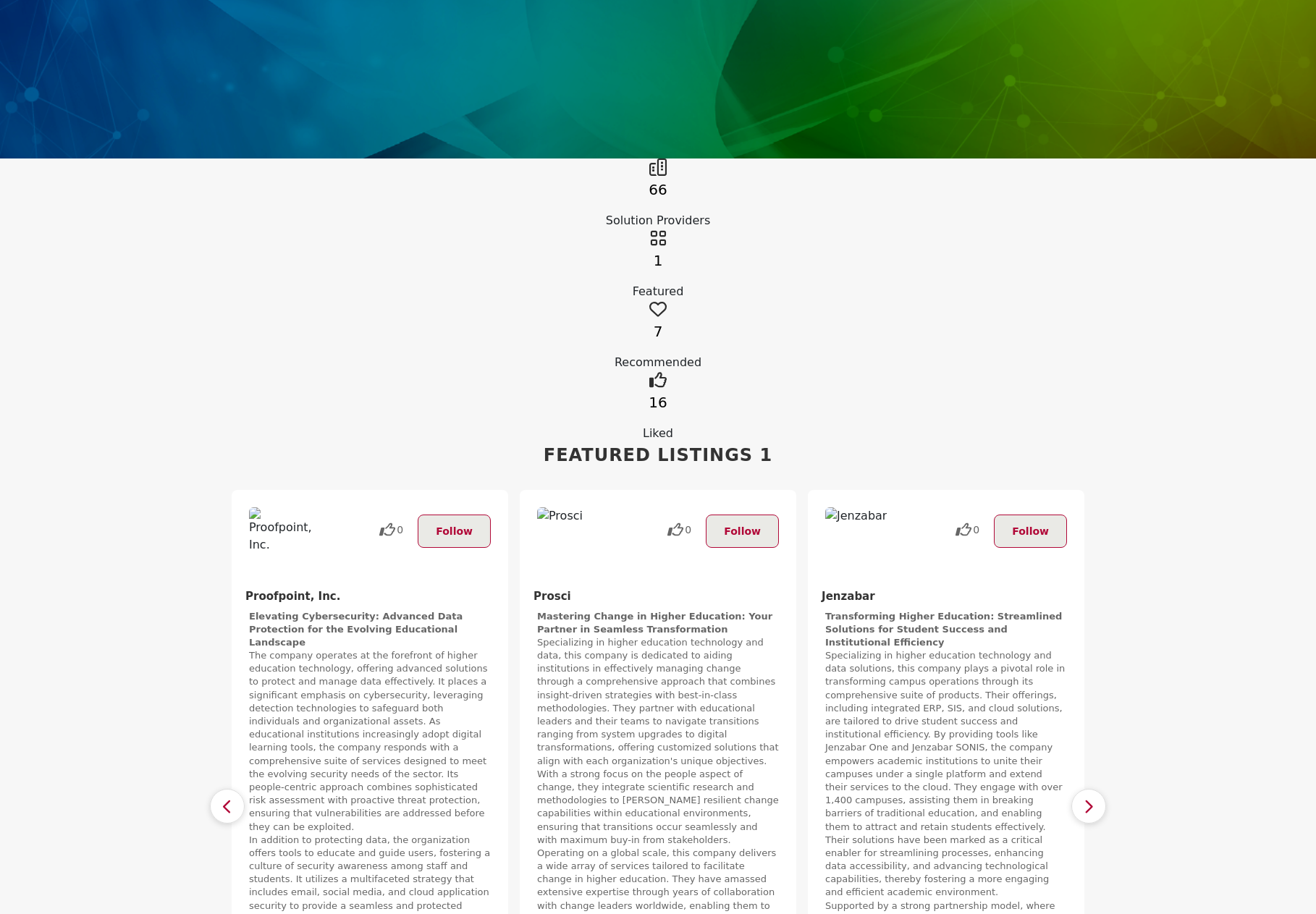
click at [1103, 789] on button "button" at bounding box center [1088, 806] width 35 height 35
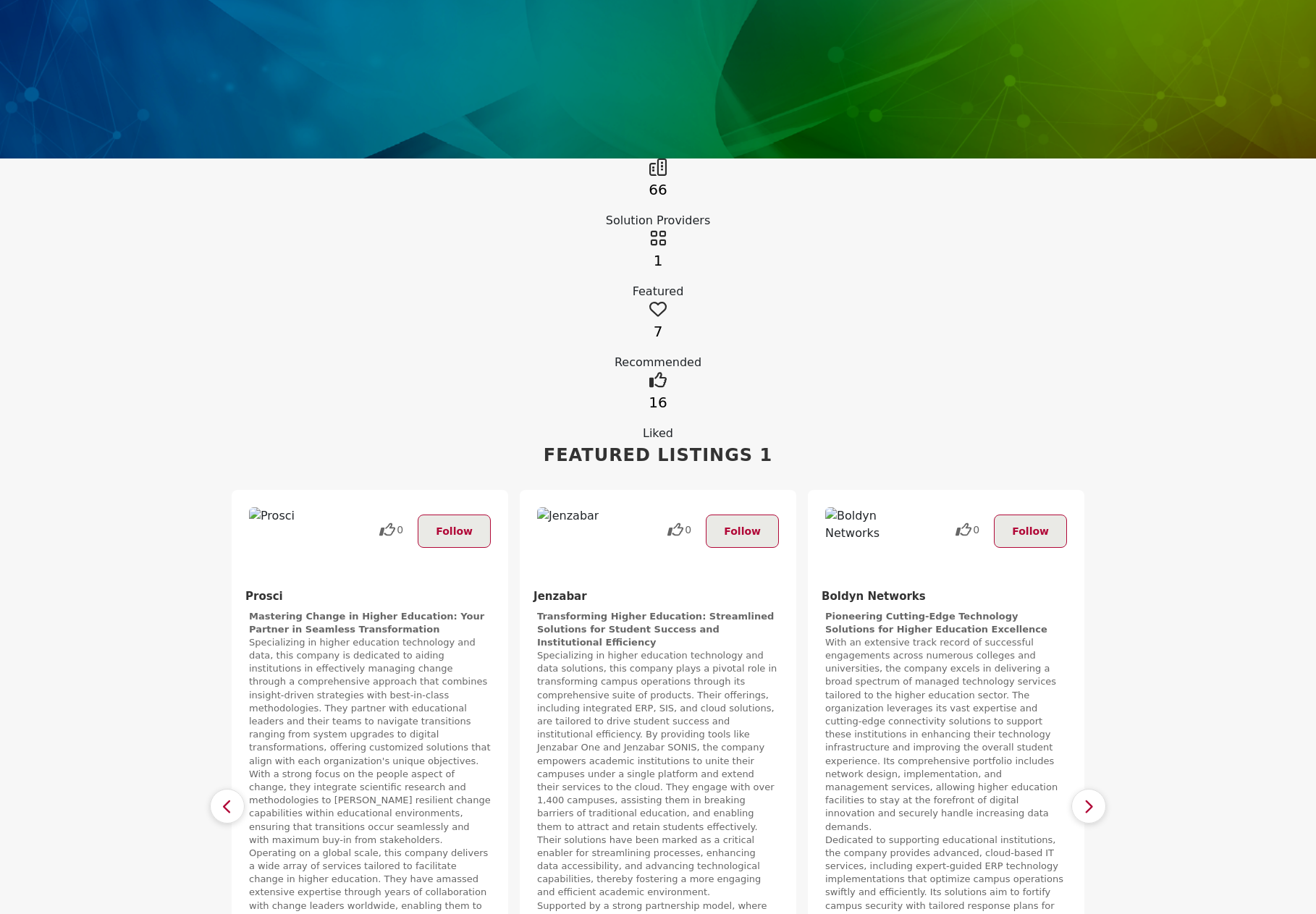
click at [1103, 789] on button "button" at bounding box center [1088, 806] width 35 height 35
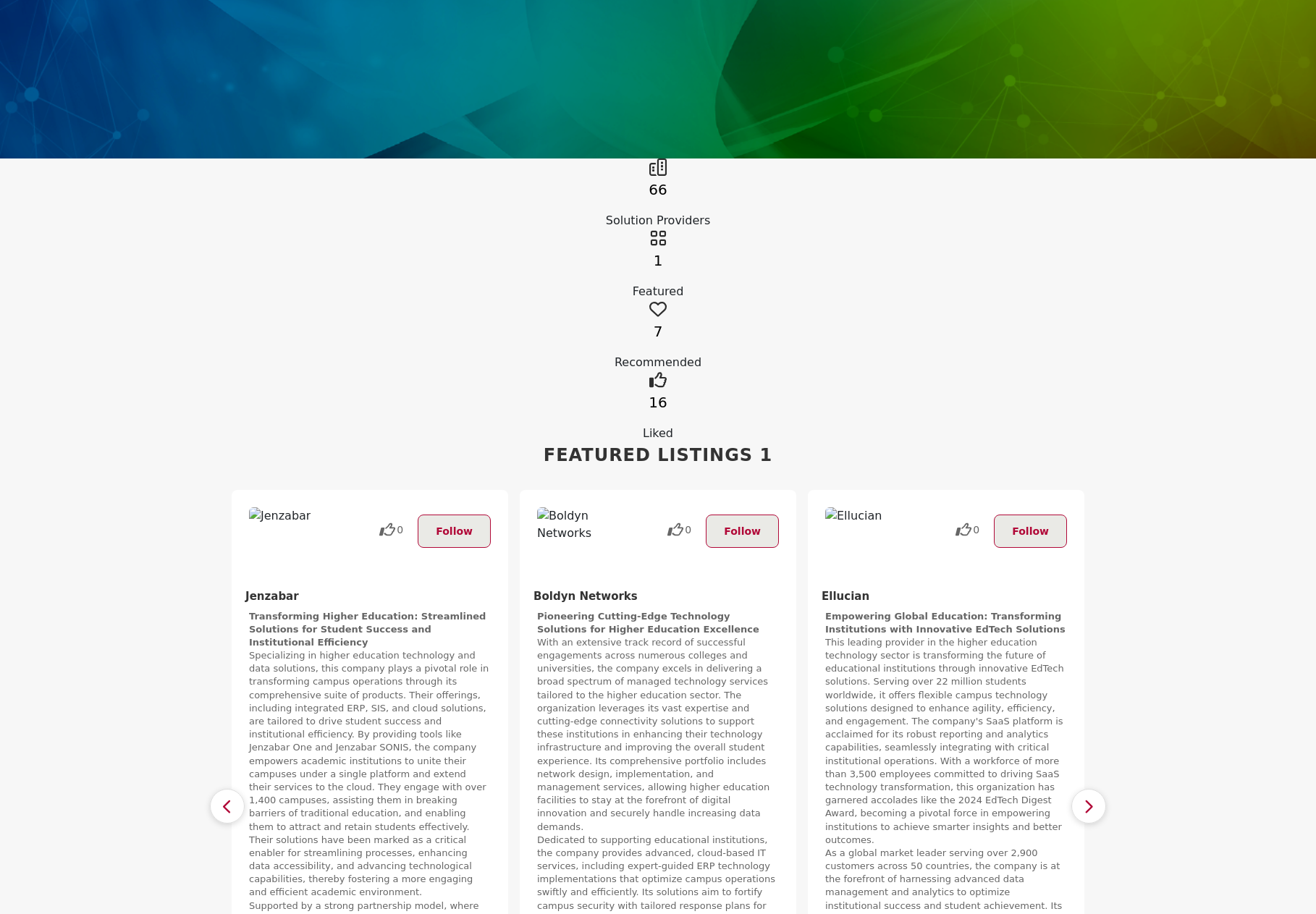
click at [1103, 789] on button "button" at bounding box center [1088, 806] width 35 height 35
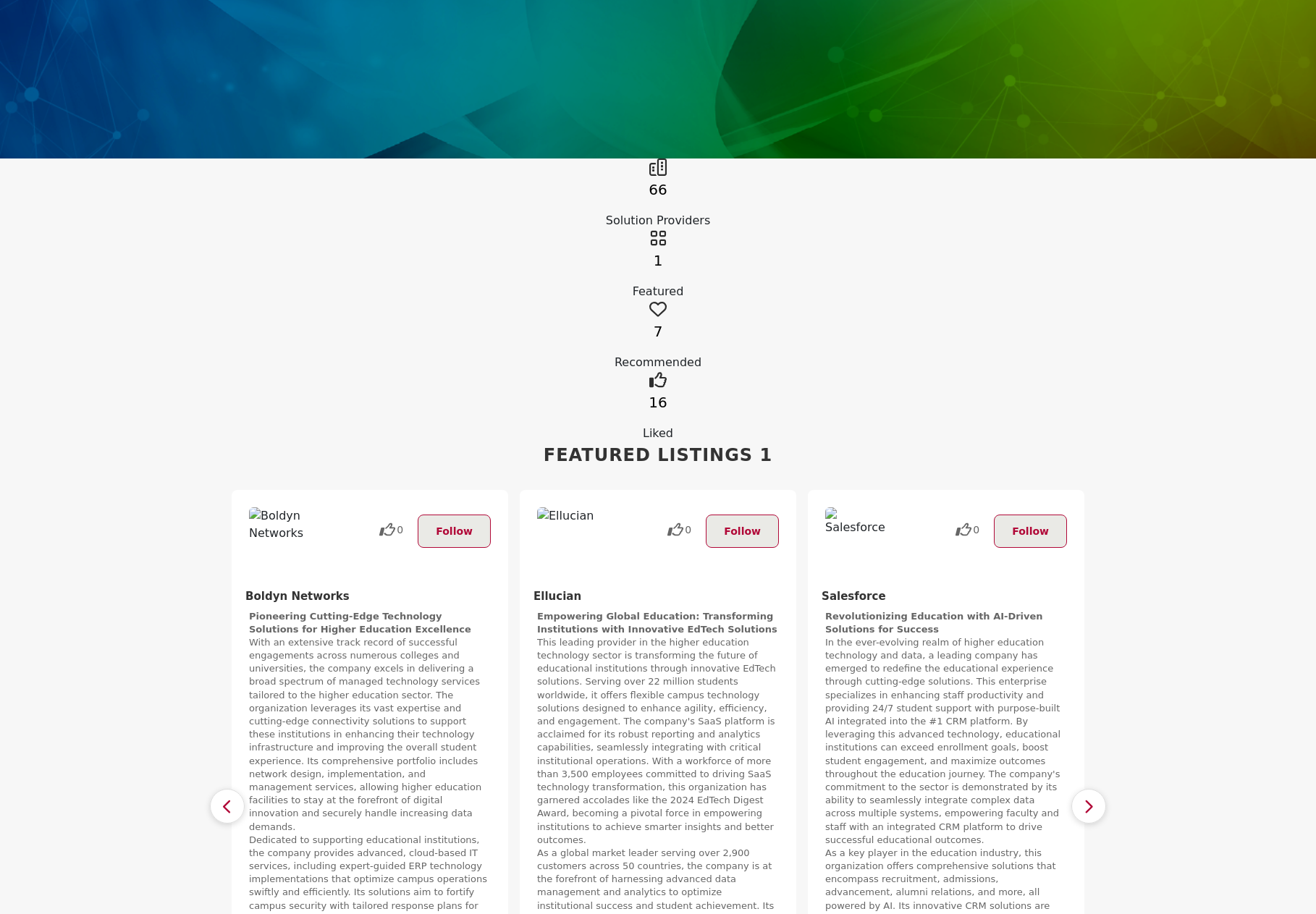
click at [1103, 789] on button "button" at bounding box center [1088, 806] width 35 height 35
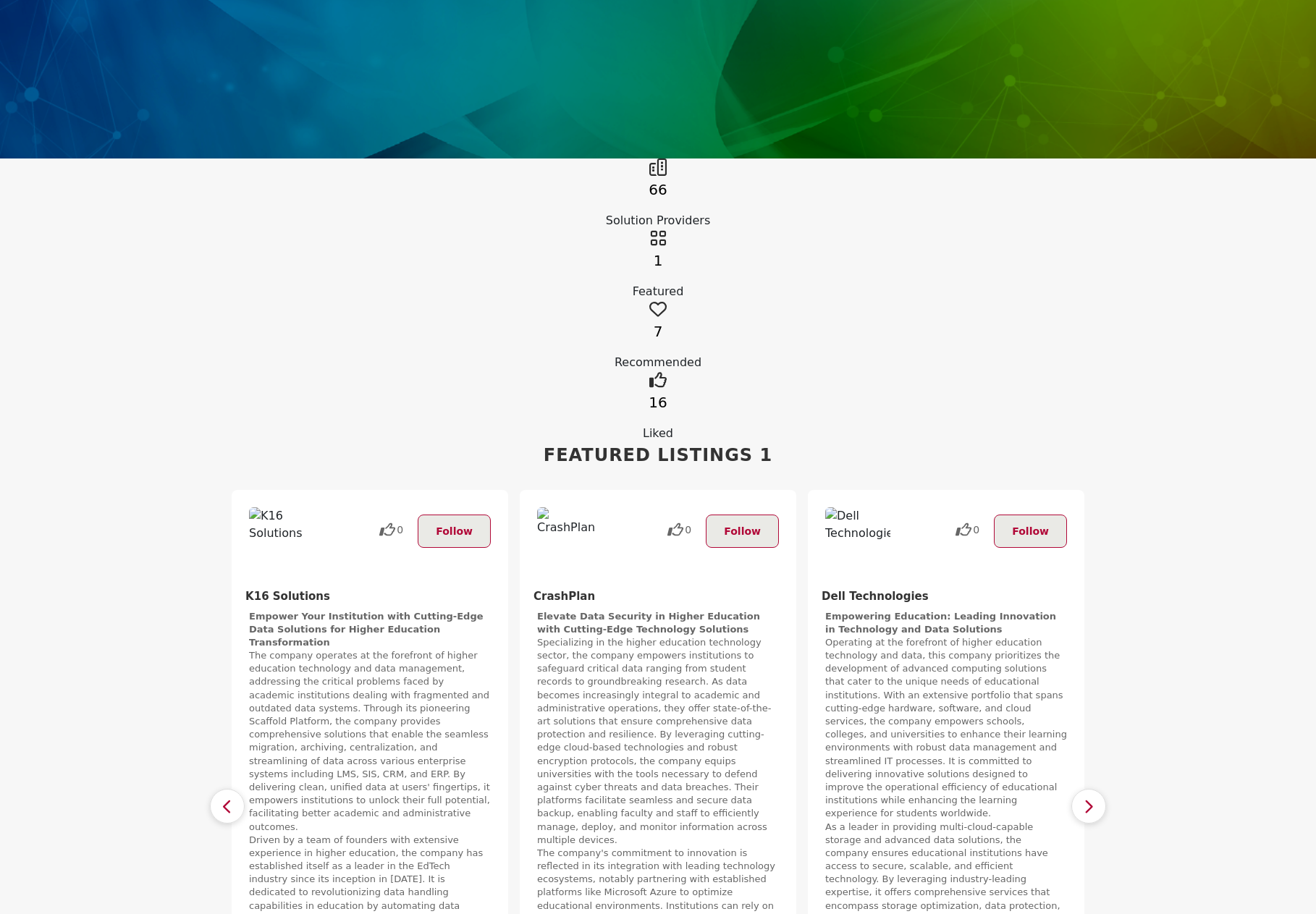
click at [1103, 789] on button "button" at bounding box center [1088, 806] width 35 height 35
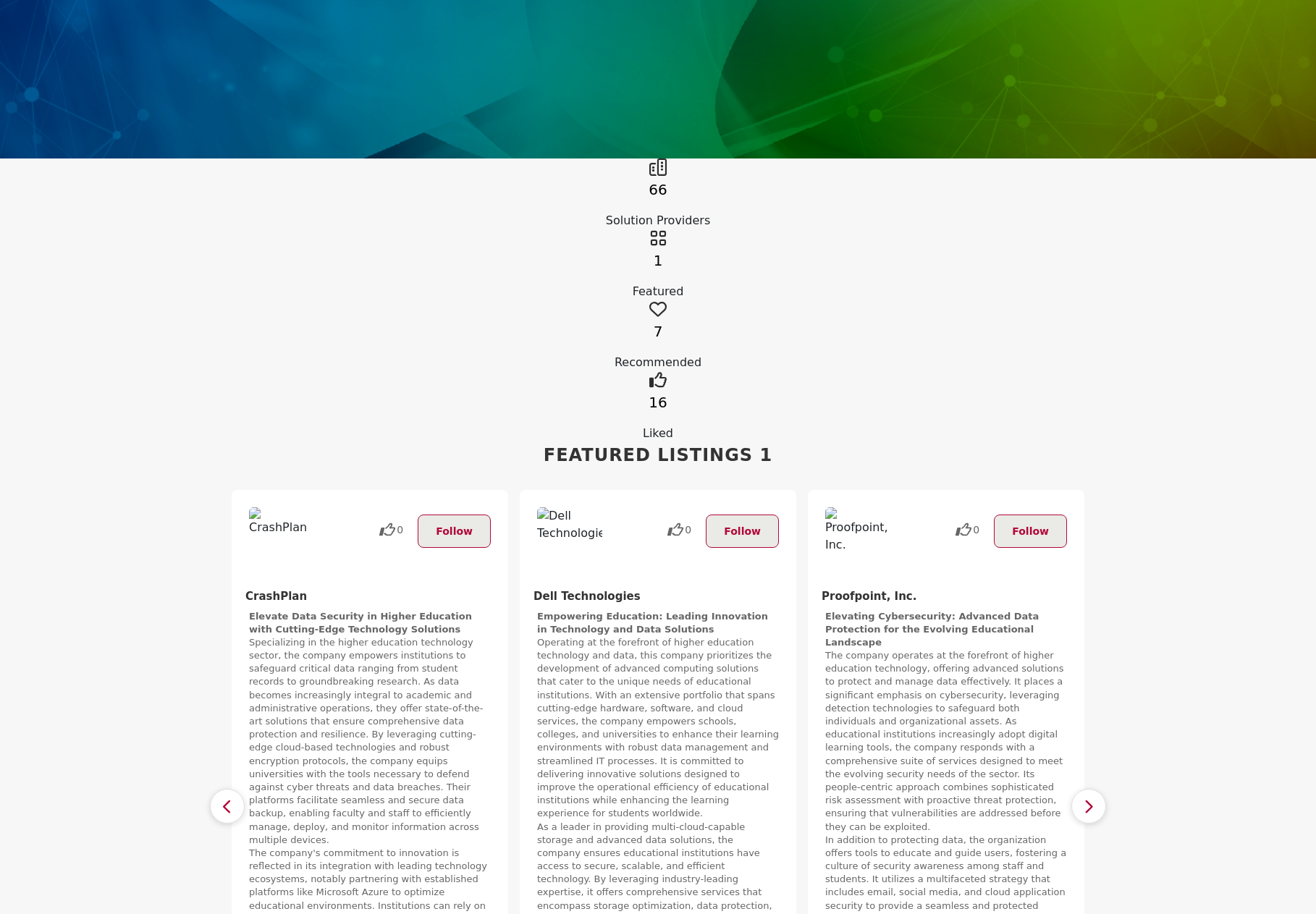
click at [1103, 789] on button "button" at bounding box center [1088, 806] width 35 height 35
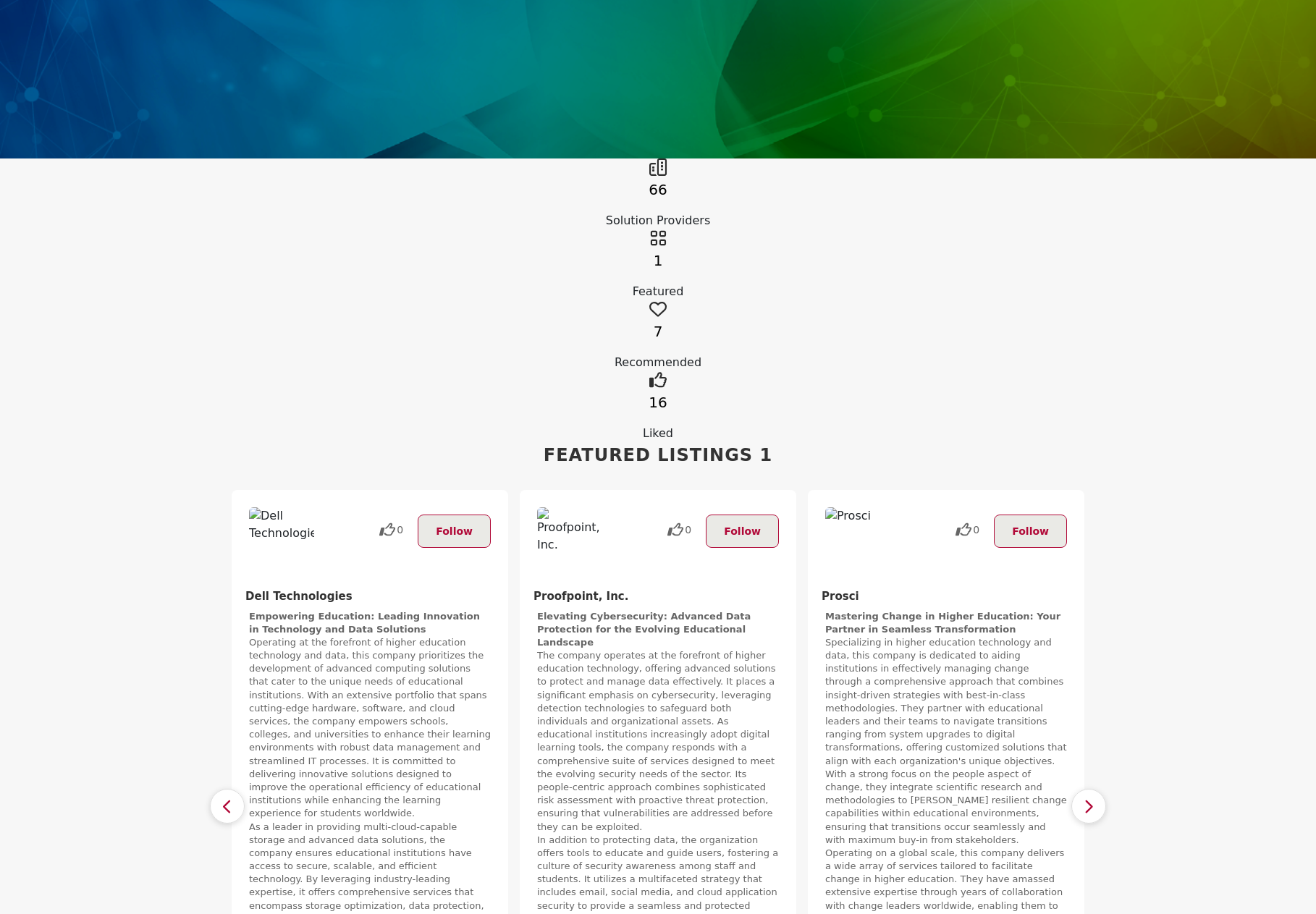
click at [1103, 789] on button "button" at bounding box center [1088, 806] width 35 height 35
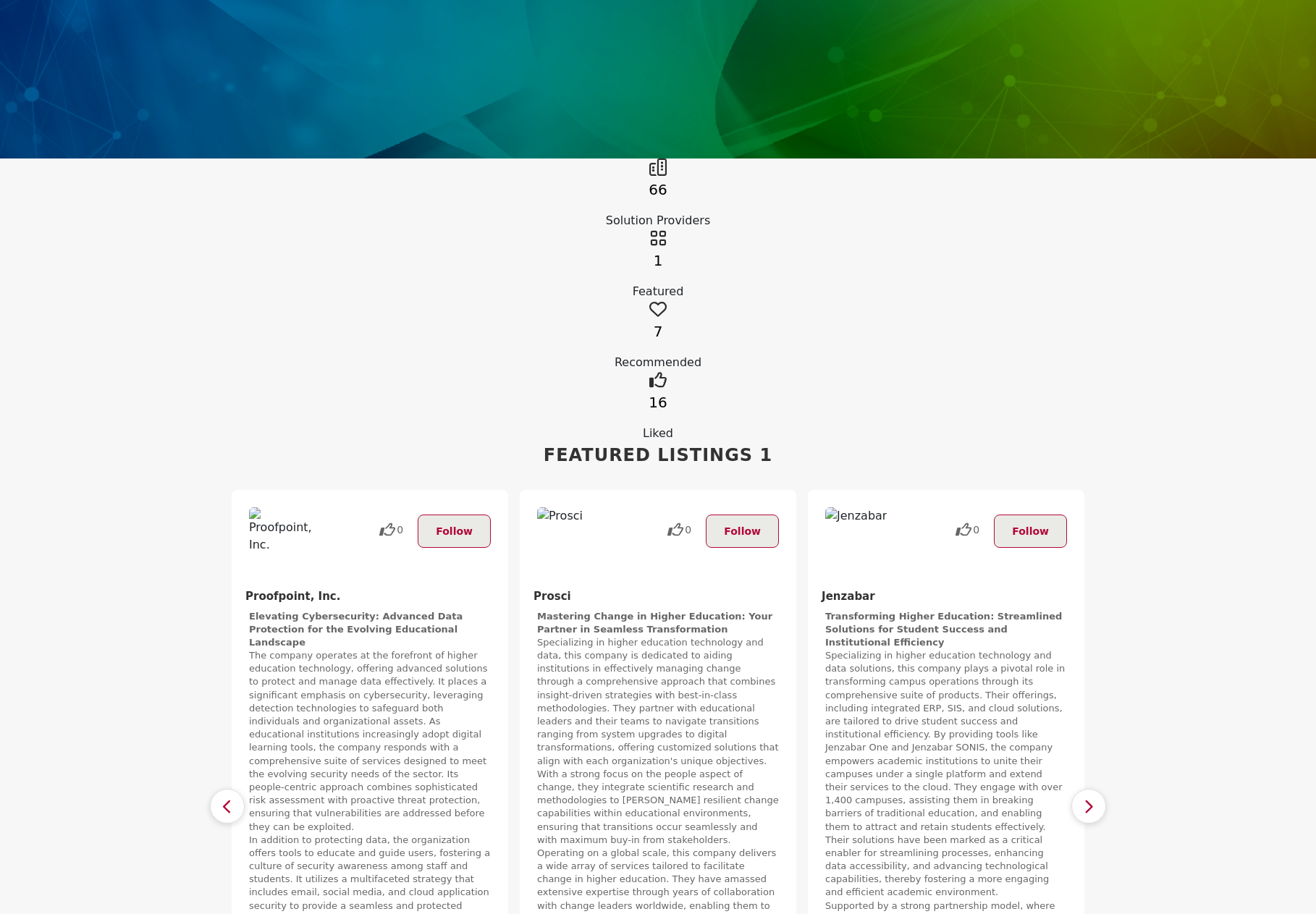
click at [1103, 789] on button "button" at bounding box center [1088, 806] width 35 height 35
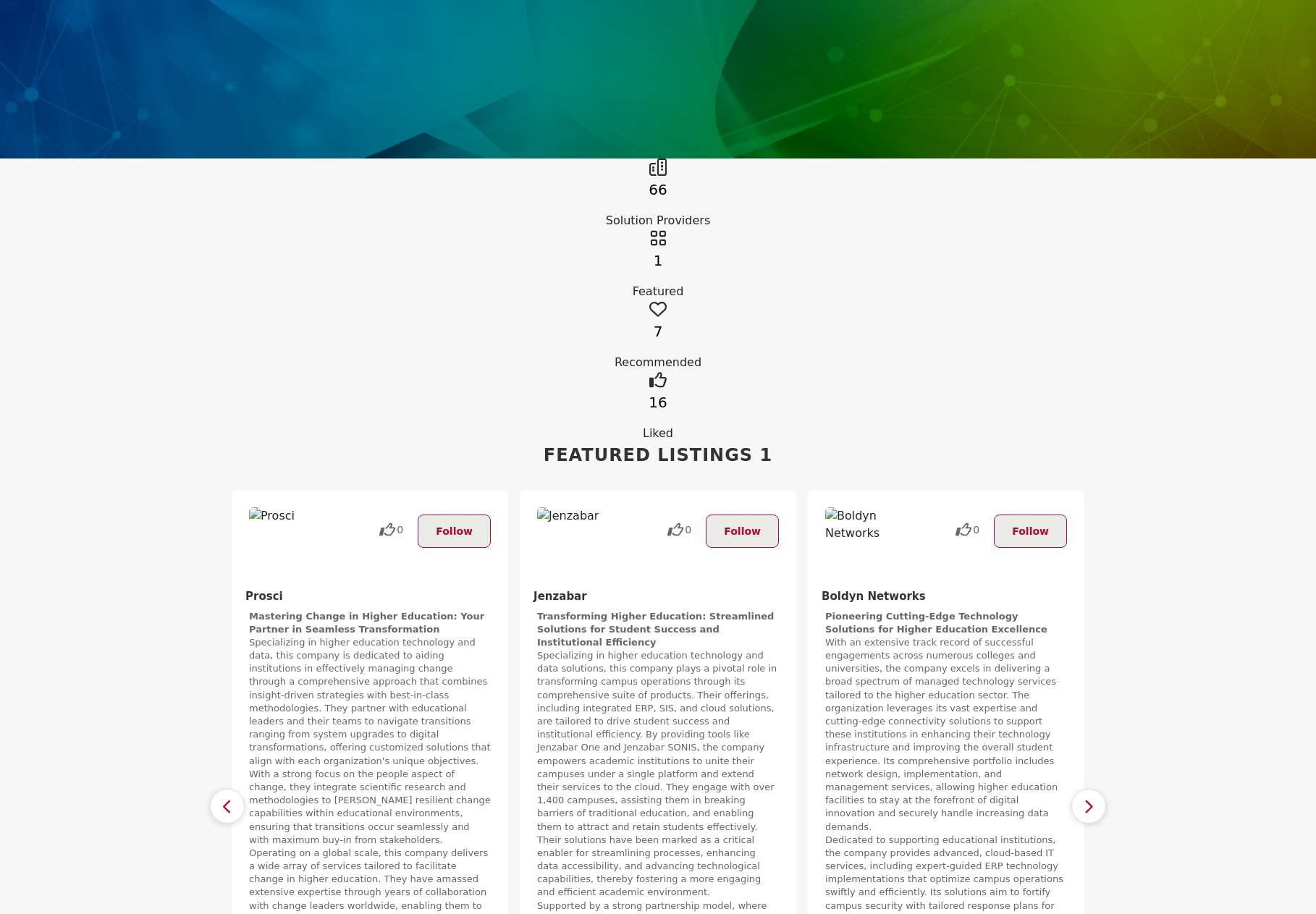
click at [1103, 789] on button "button" at bounding box center [1088, 806] width 35 height 35
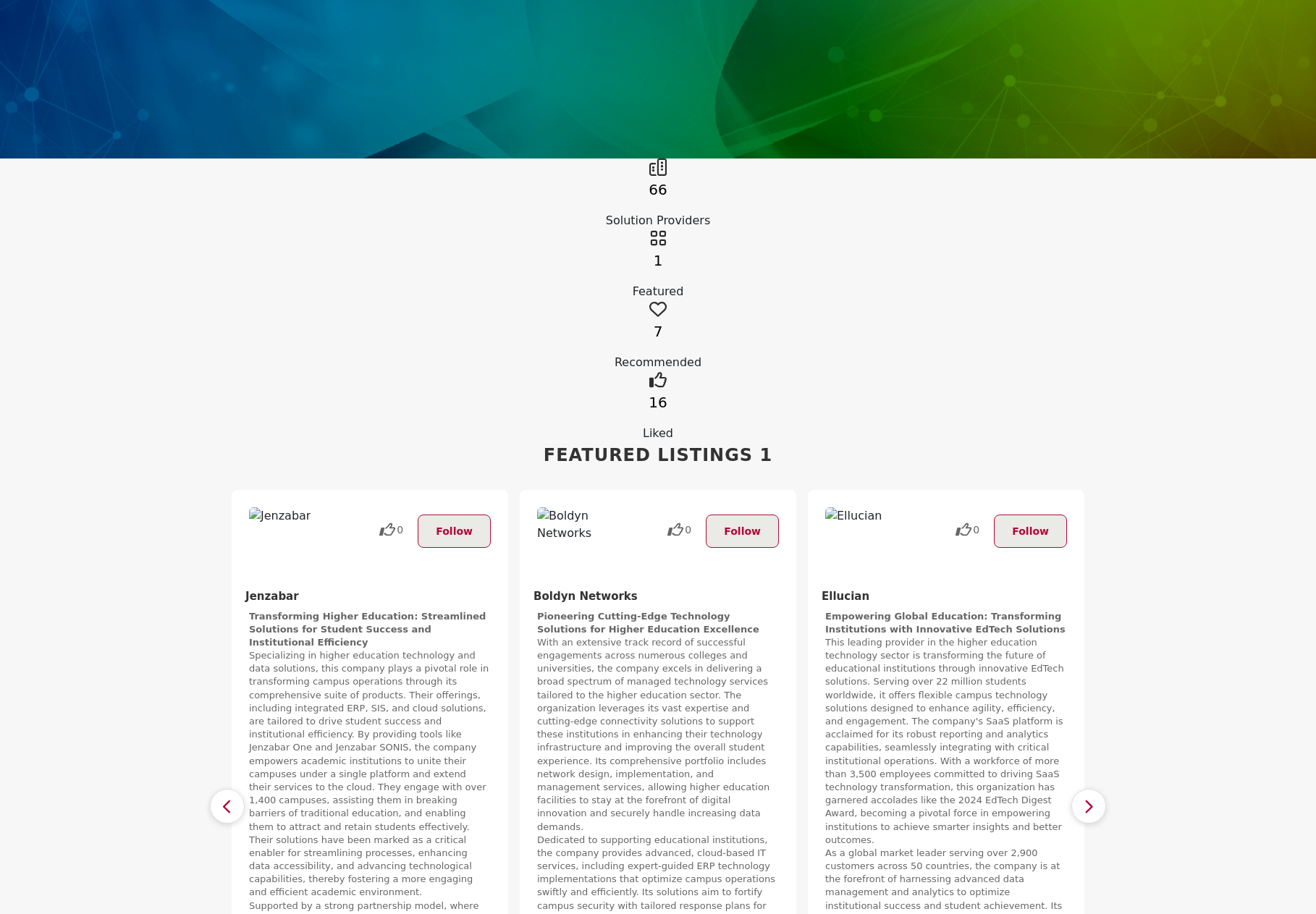
click at [1103, 789] on button "button" at bounding box center [1088, 806] width 35 height 35
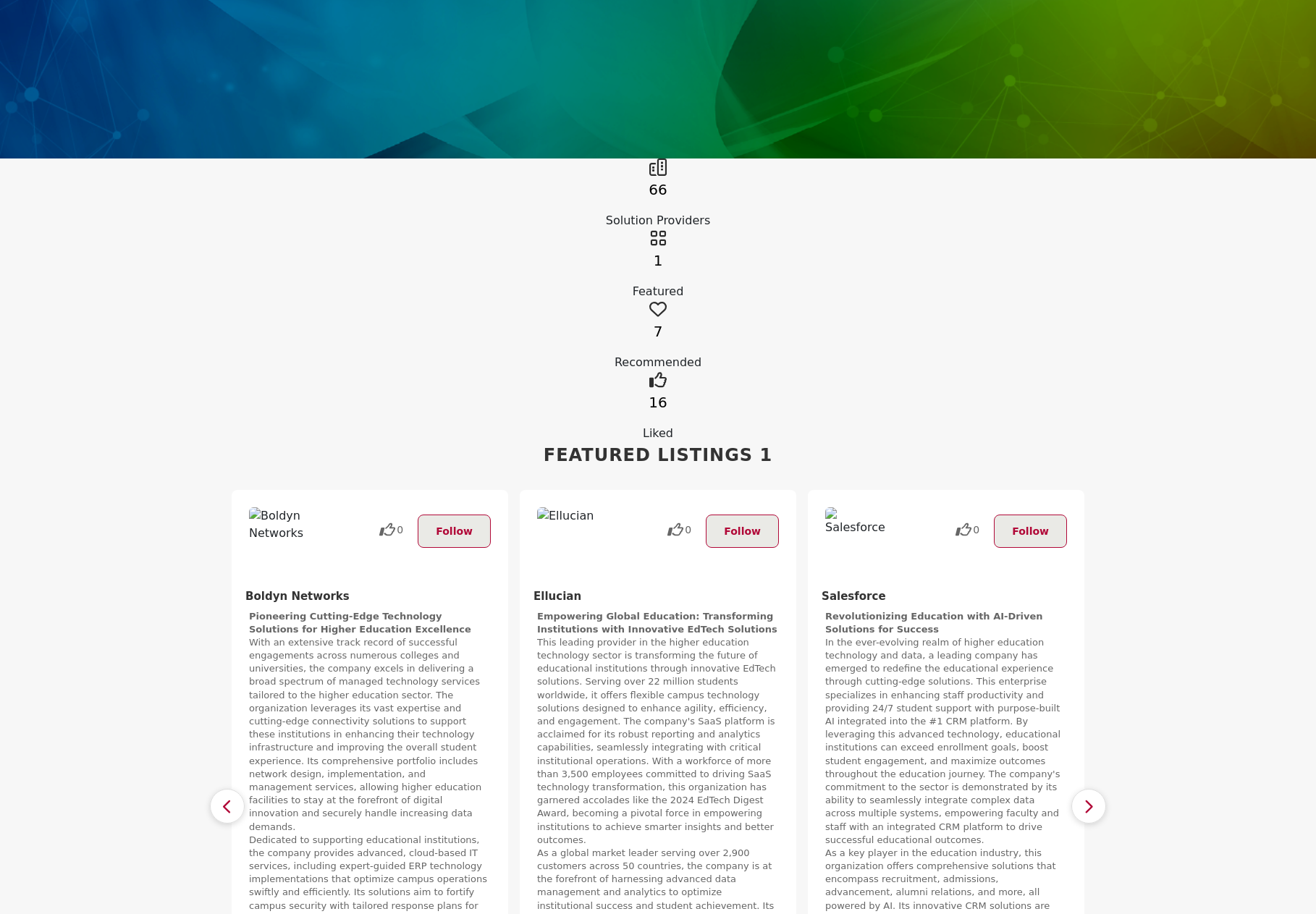
click at [1103, 789] on button "button" at bounding box center [1088, 806] width 35 height 35
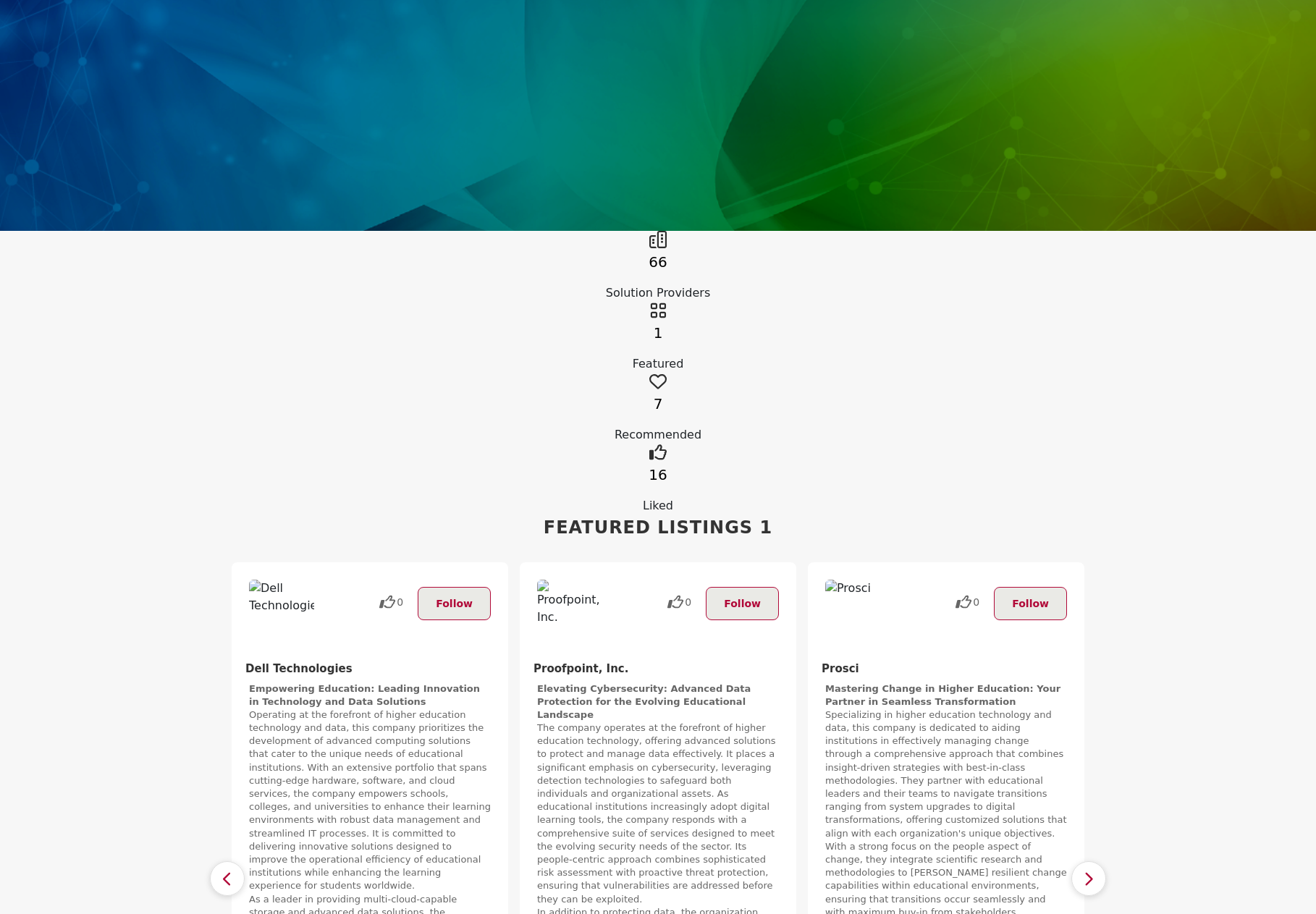
scroll to position [362, 0]
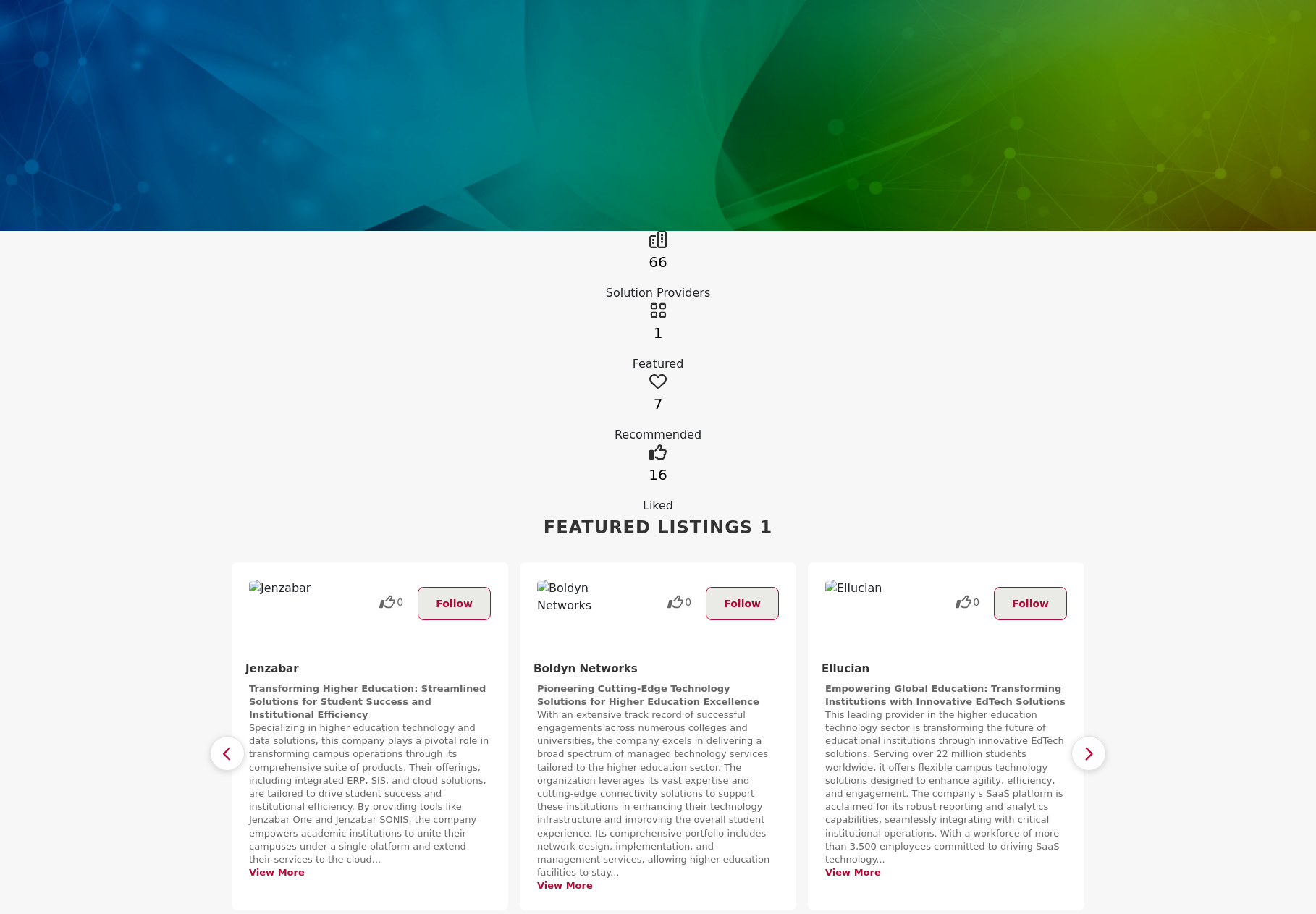
scroll to position [144, 0]
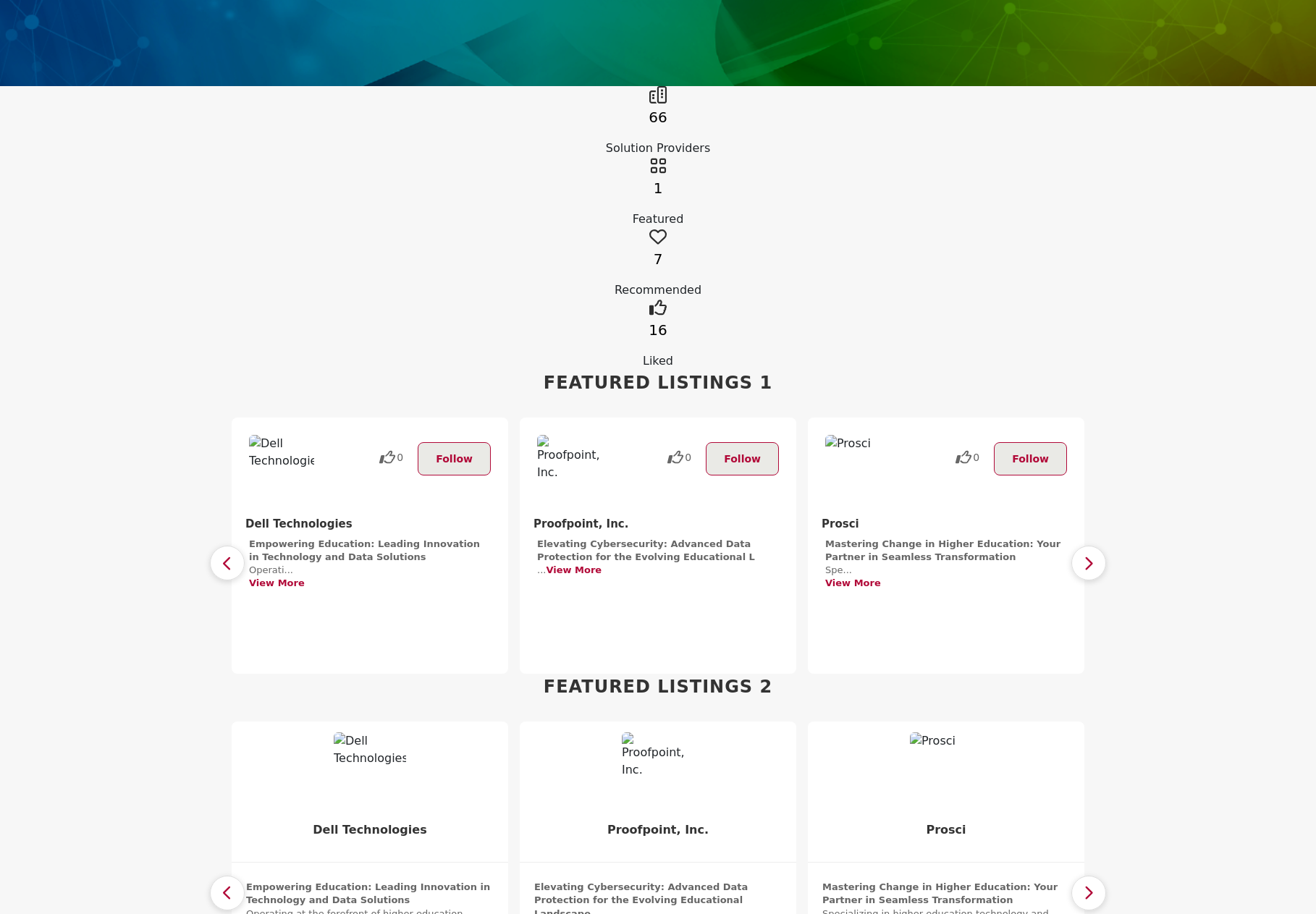
scroll to position [796, 0]
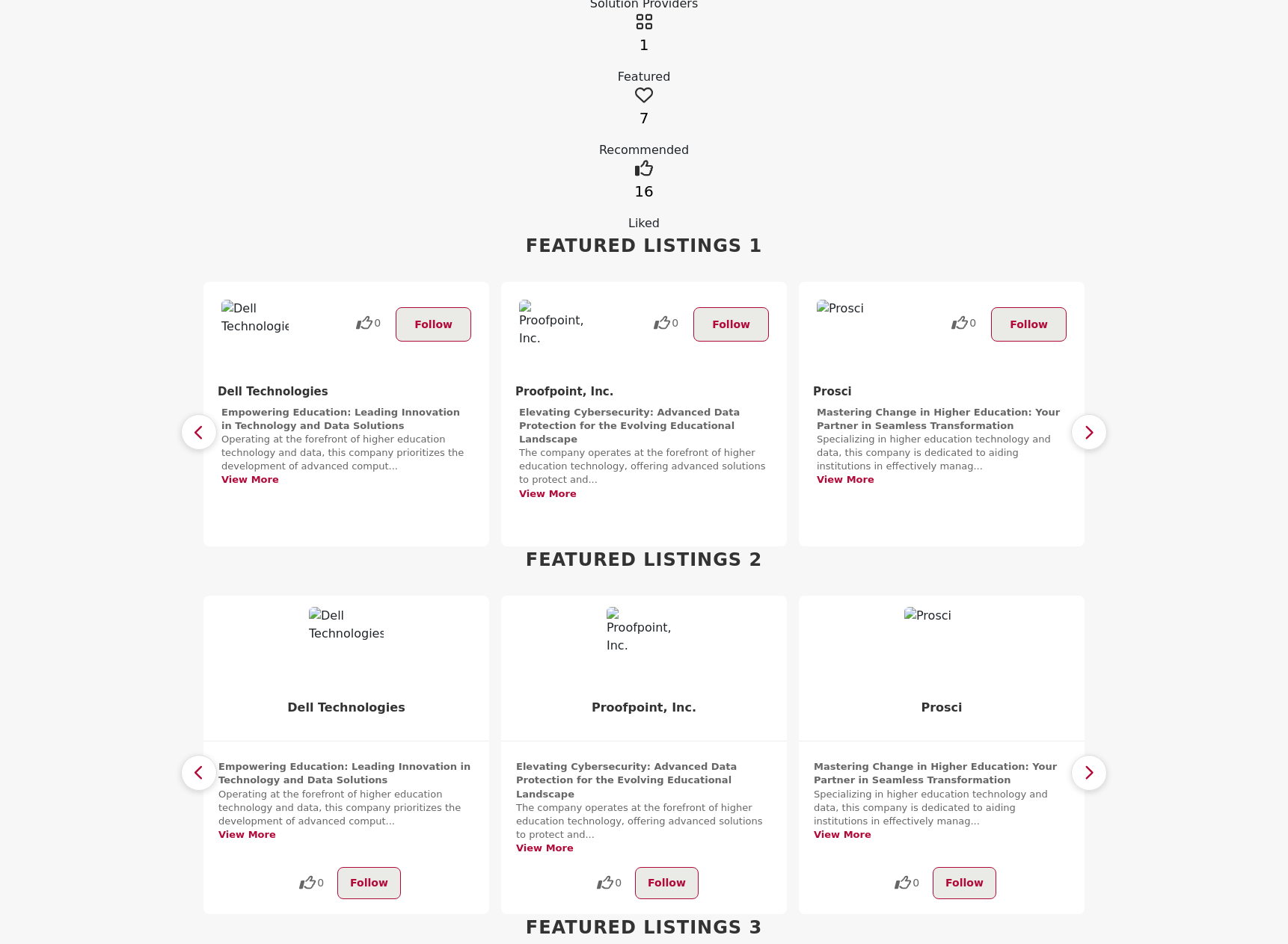
scroll to position [448, 0]
